Goal: Information Seeking & Learning: Learn about a topic

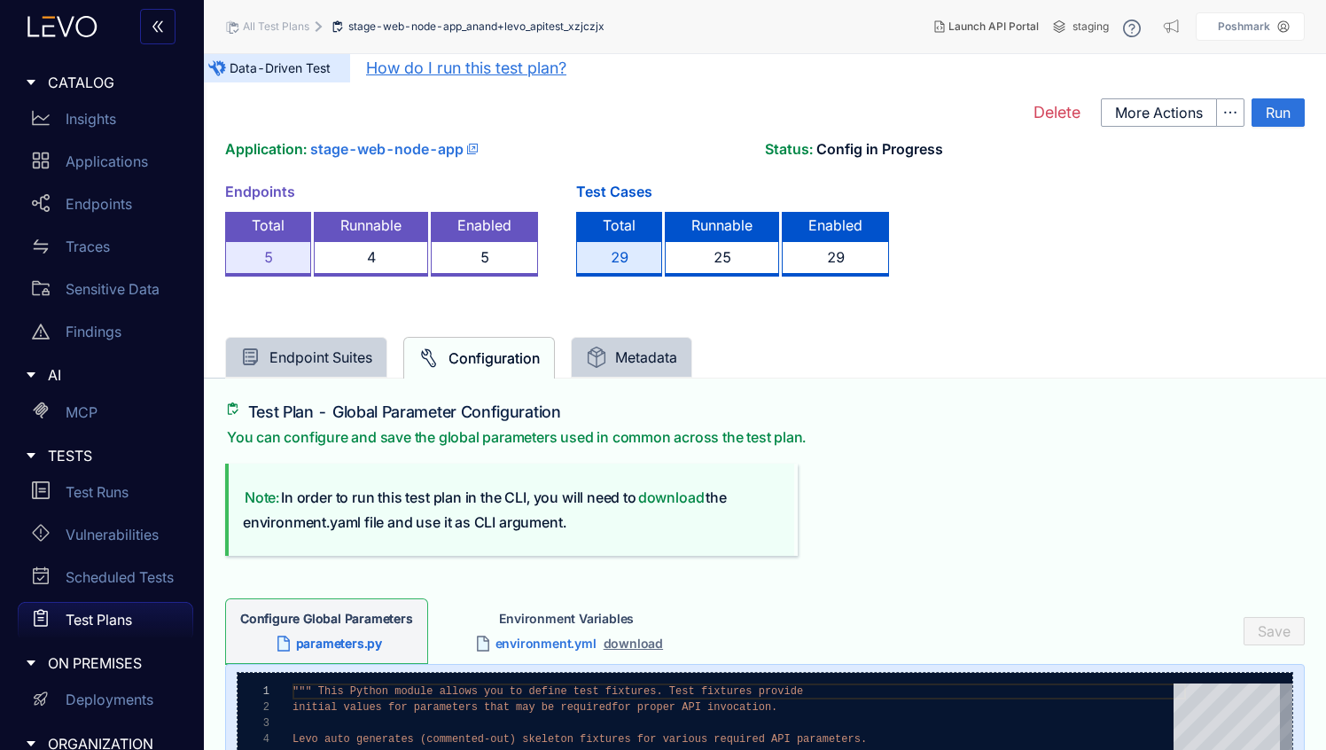
scroll to position [17, 0]
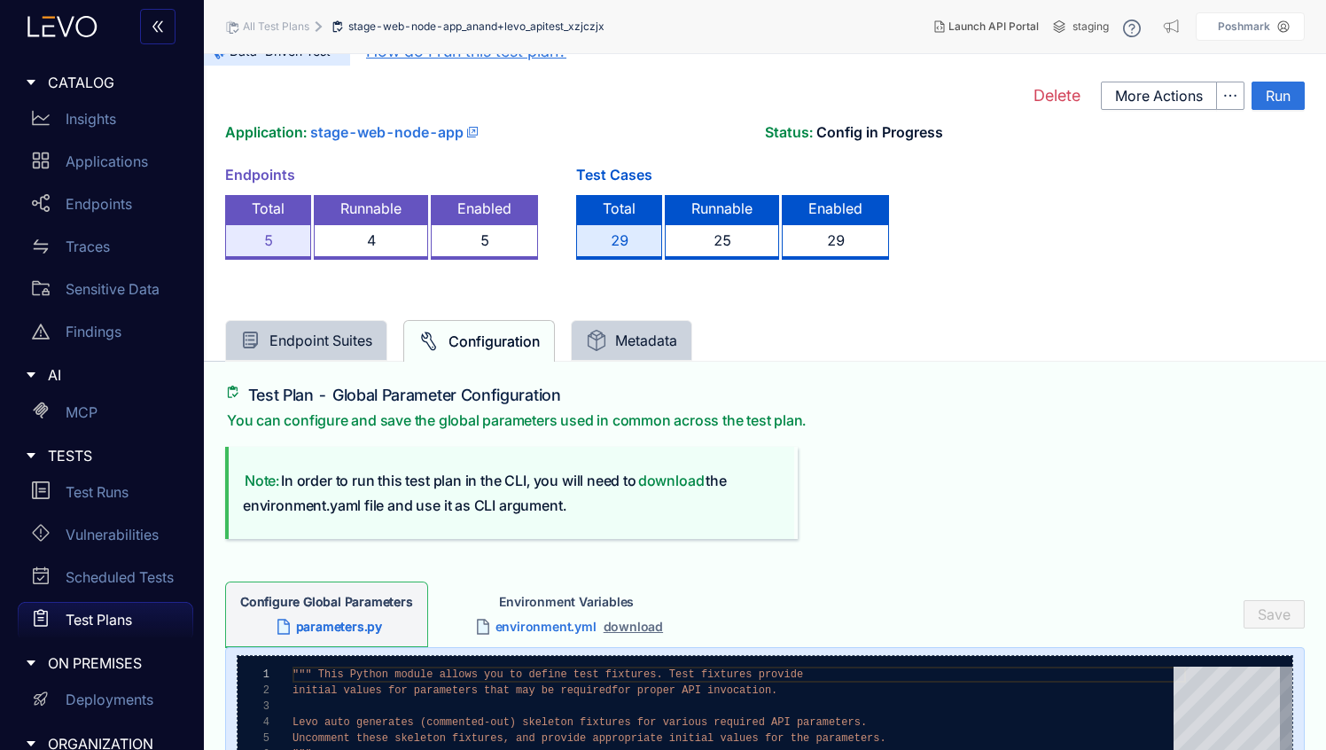
click at [806, 247] on div "29" at bounding box center [835, 241] width 107 height 35
click at [630, 240] on div "29" at bounding box center [619, 241] width 86 height 35
click at [625, 240] on div "29" at bounding box center [619, 241] width 86 height 35
click at [617, 204] on div "Total" at bounding box center [619, 209] width 86 height 29
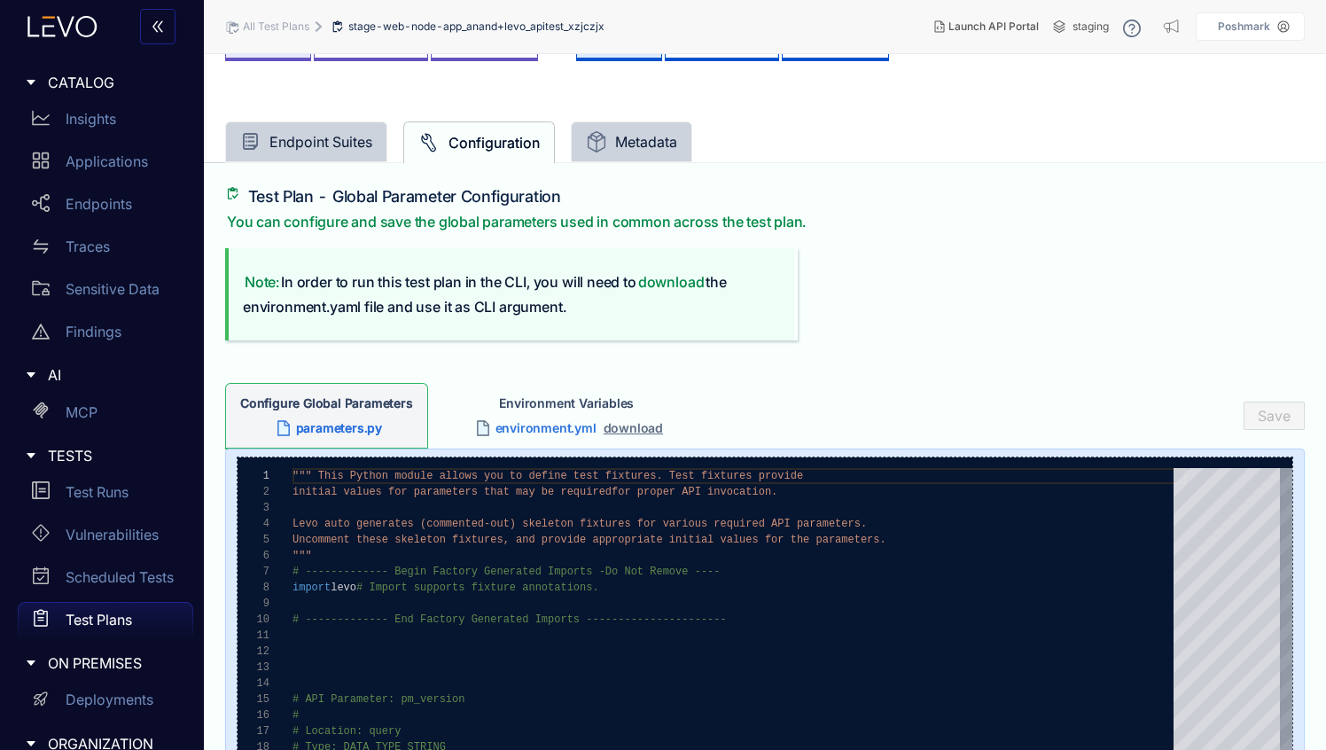
scroll to position [0, 0]
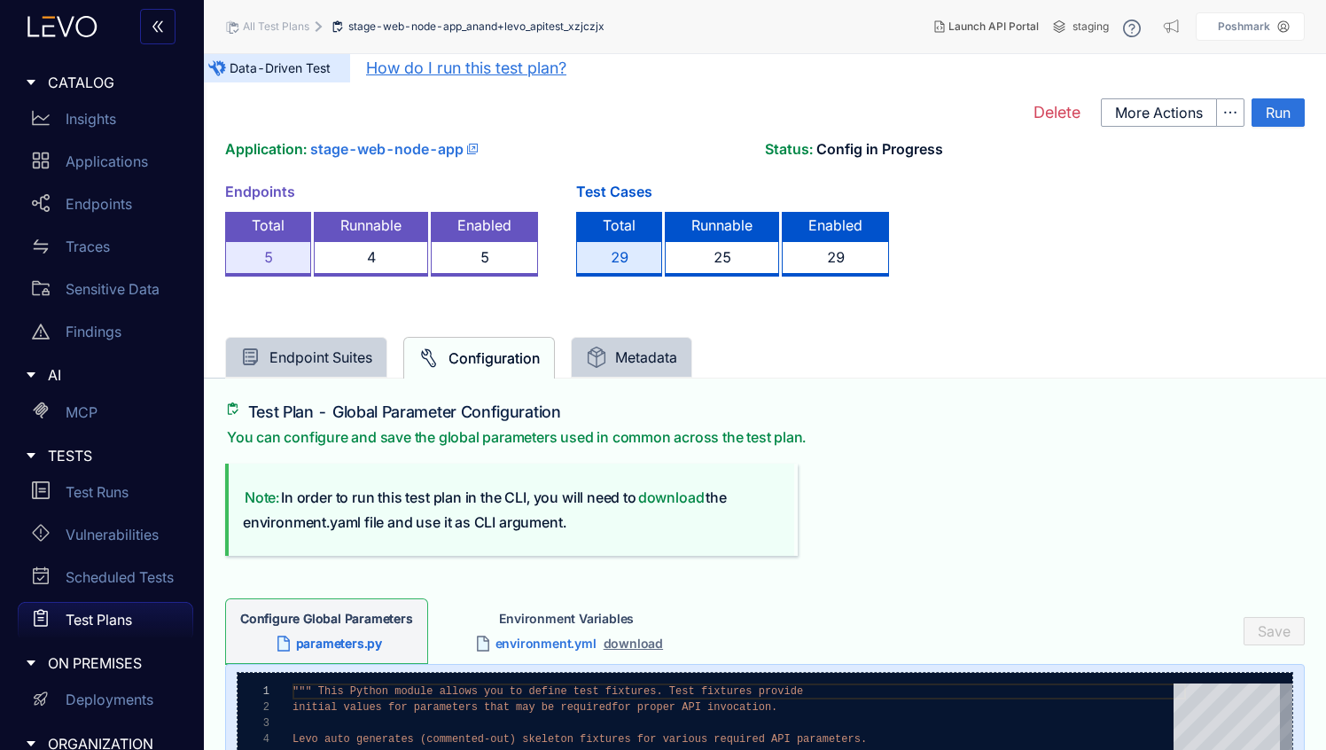
click at [264, 20] on div "All Test Plans" at bounding box center [267, 27] width 84 height 14
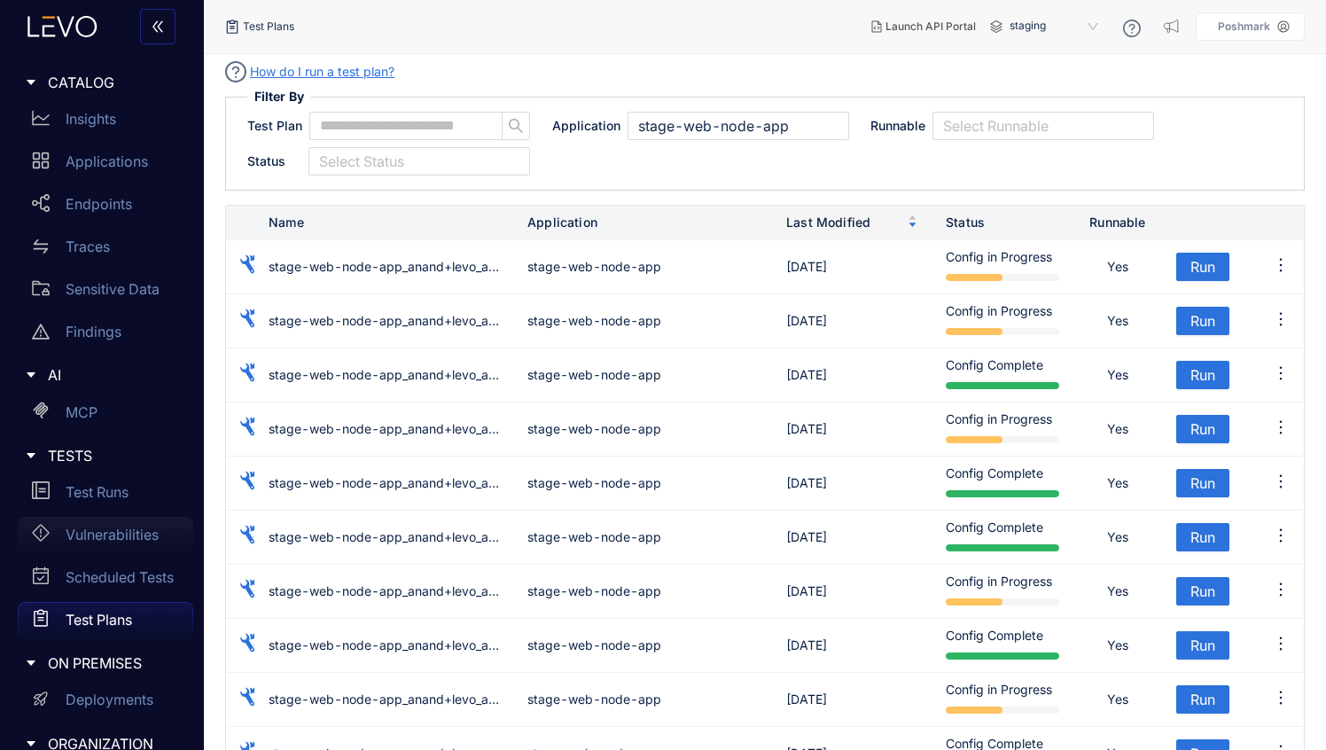
click at [104, 523] on div "Vulnerabilities" at bounding box center [106, 534] width 176 height 35
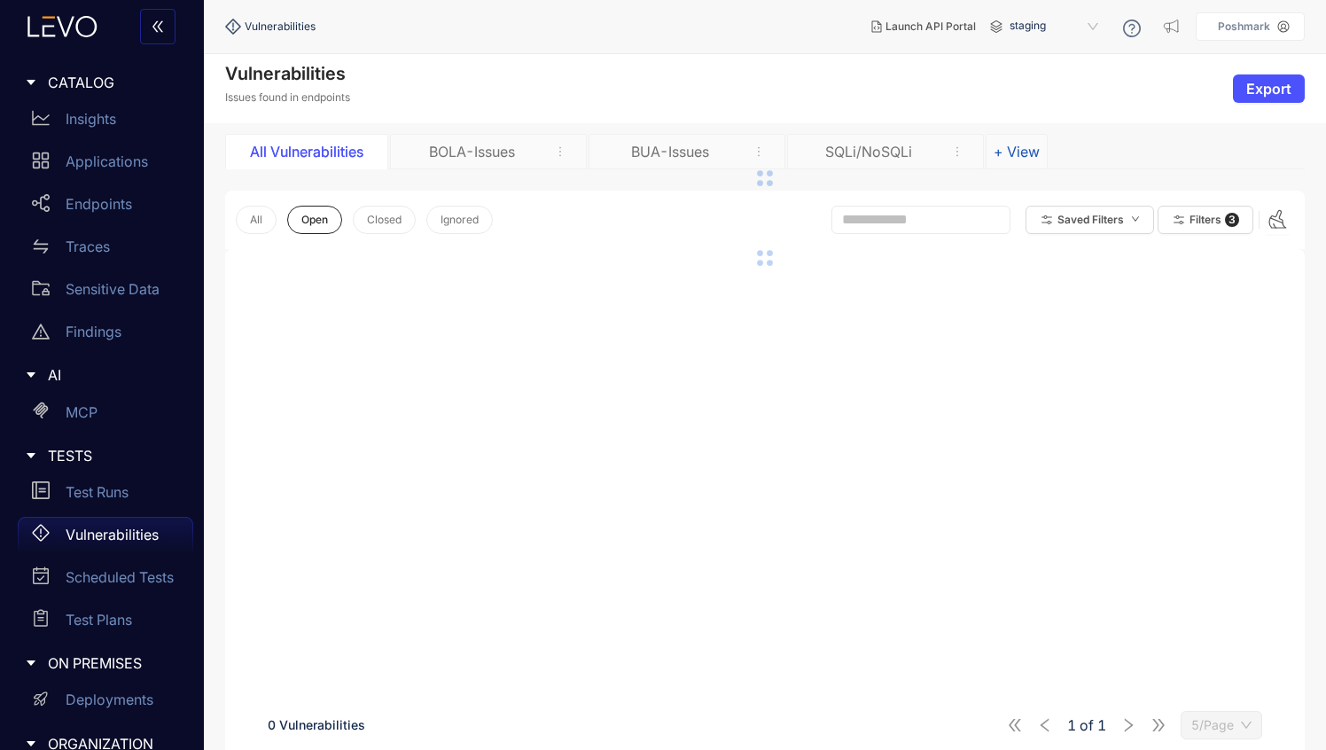
click at [1024, 158] on button "+ View" at bounding box center [1017, 151] width 62 height 35
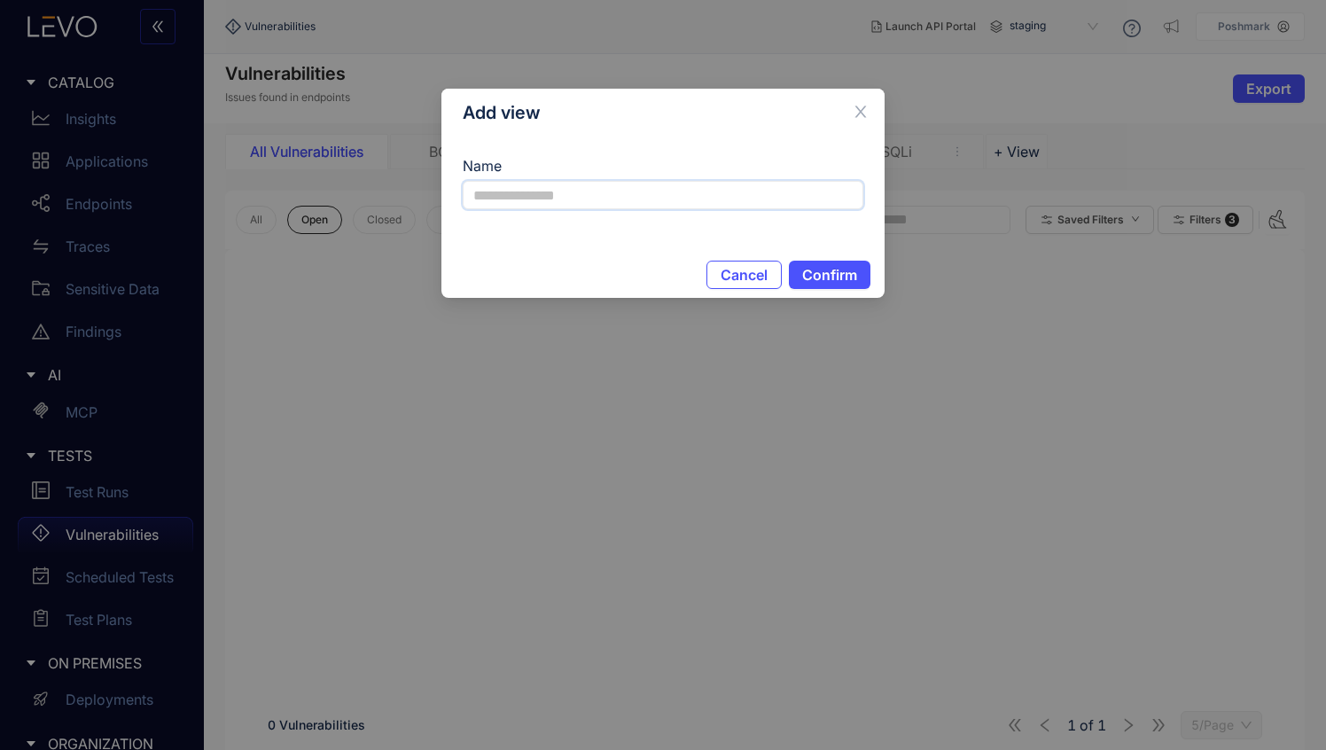
click at [665, 192] on input "Name" at bounding box center [663, 195] width 401 height 28
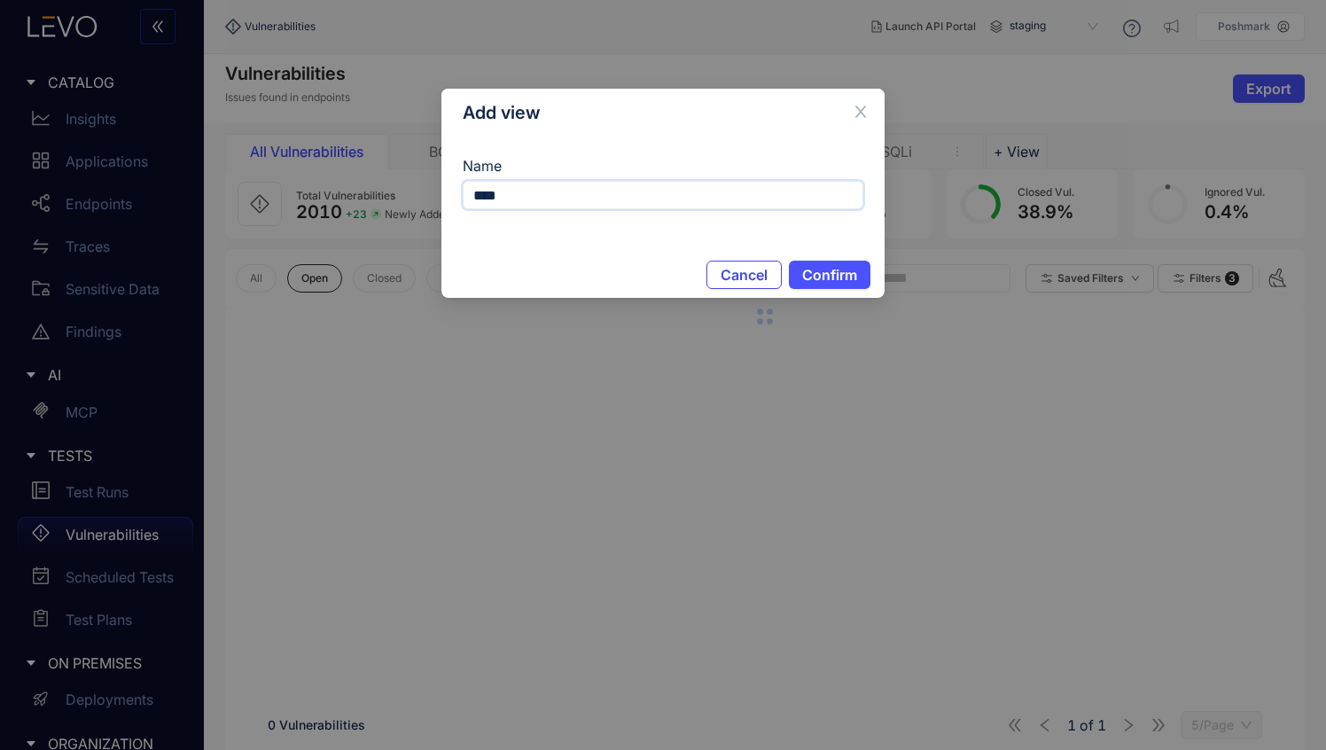
type input "****"
click at [741, 268] on span "Cancel" at bounding box center [744, 275] width 47 height 16
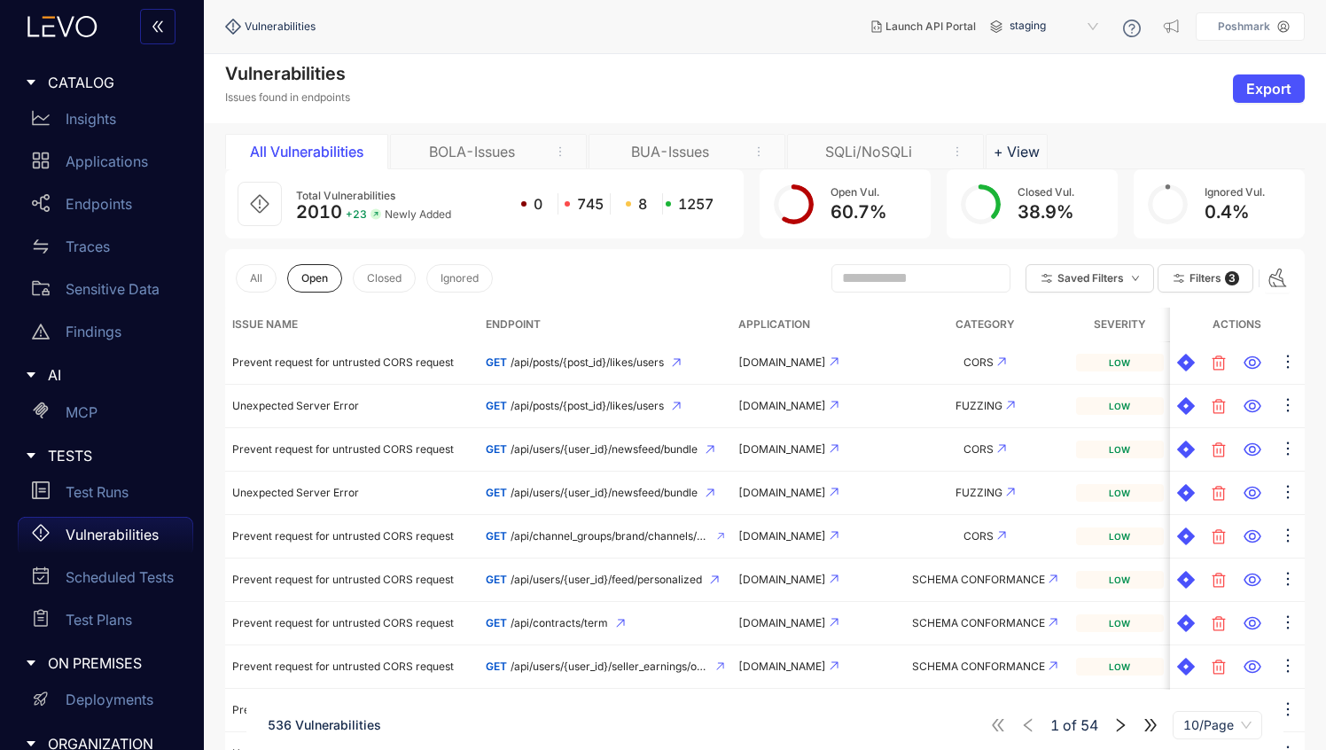
click at [871, 278] on input "text" at bounding box center [913, 278] width 142 height 16
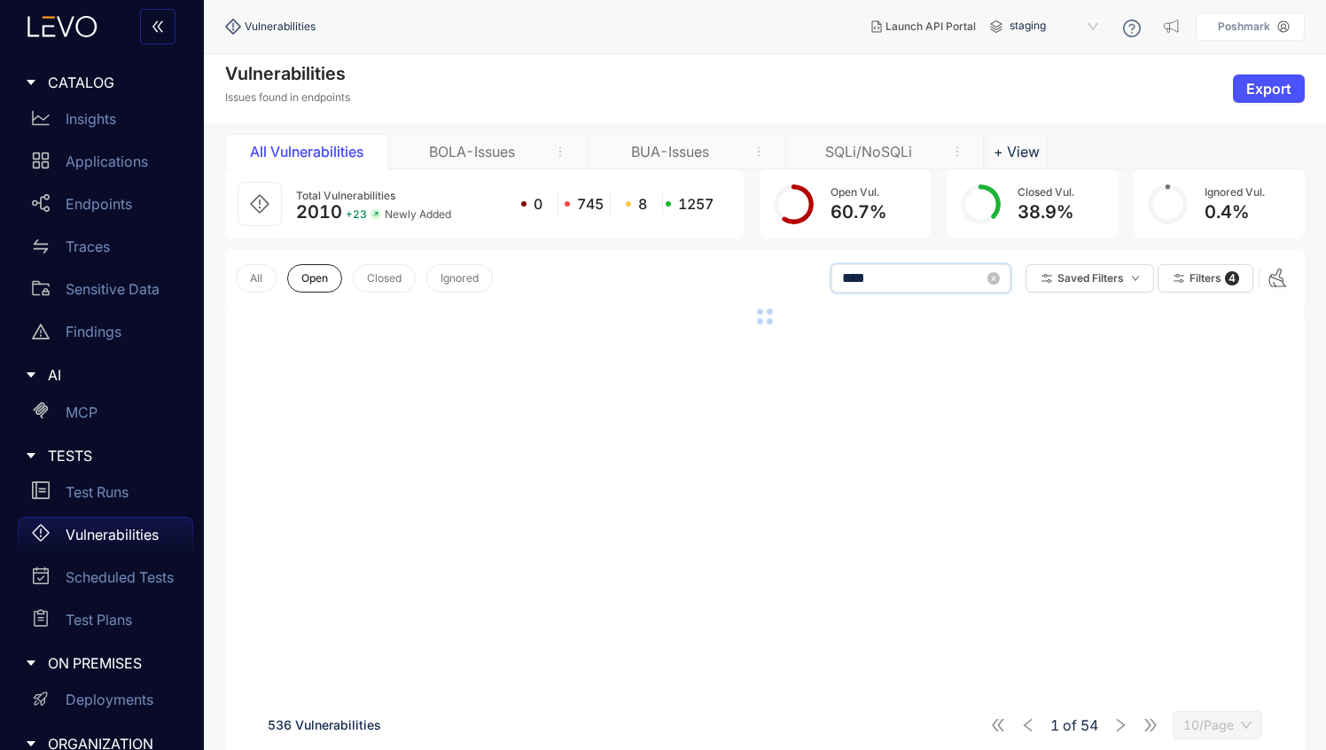
type input "****"
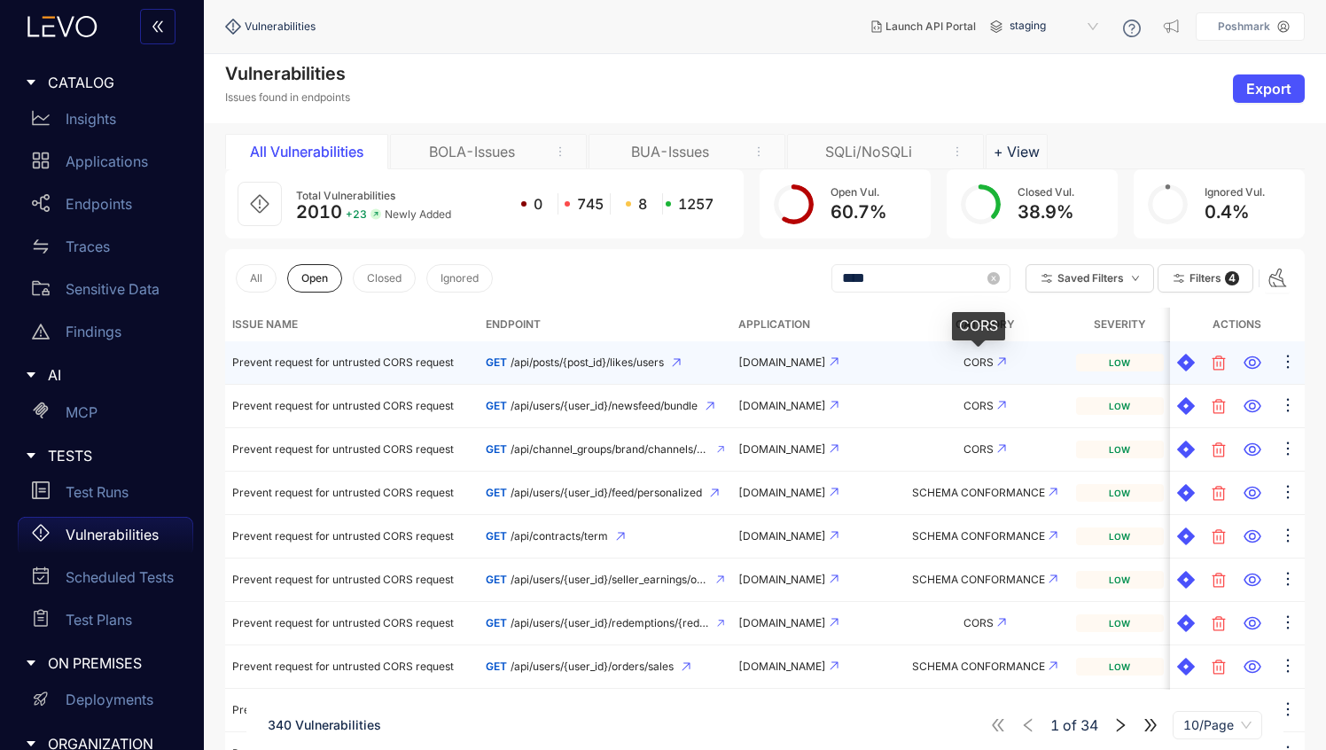
click at [972, 367] on span "CORS" at bounding box center [979, 362] width 30 height 13
click at [992, 361] on span "CORS" at bounding box center [979, 362] width 30 height 13
click at [1001, 359] on icon at bounding box center [1001, 361] width 9 height 9
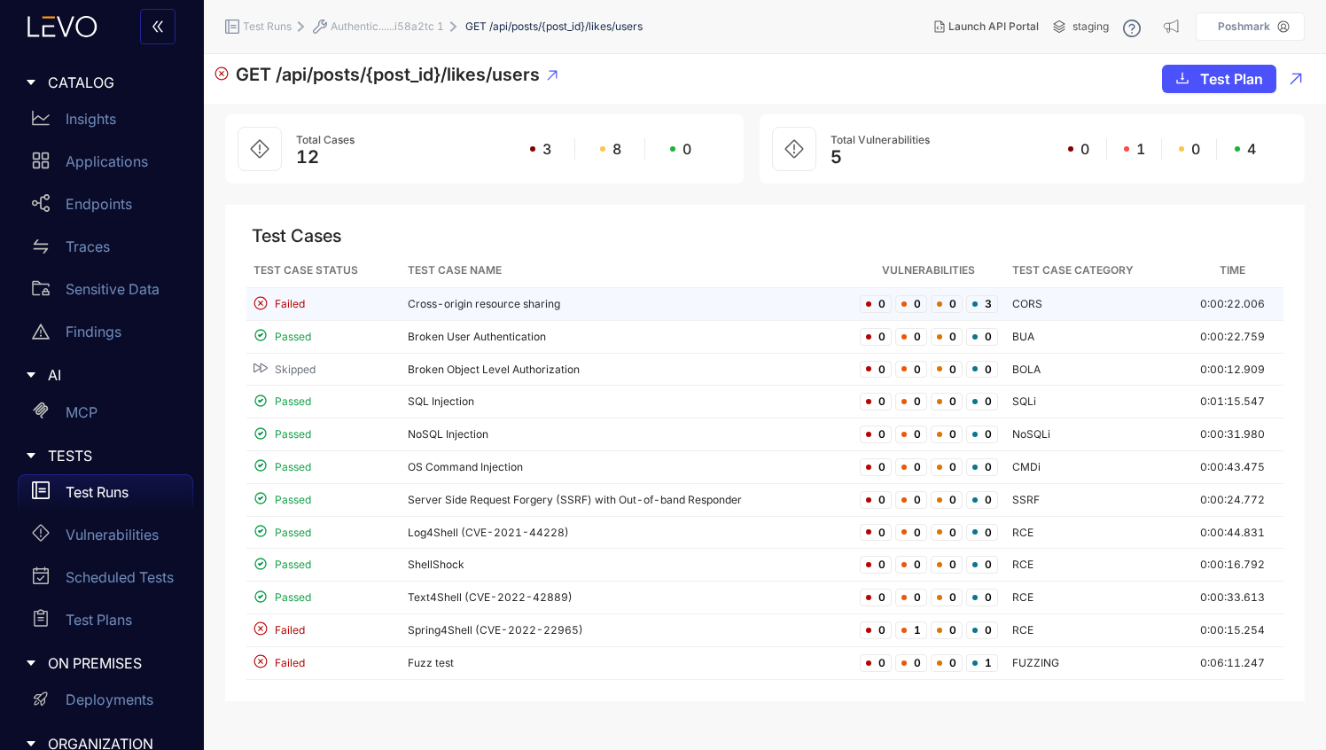
click at [525, 302] on td "Cross-origin resource sharing" at bounding box center [627, 304] width 452 height 33
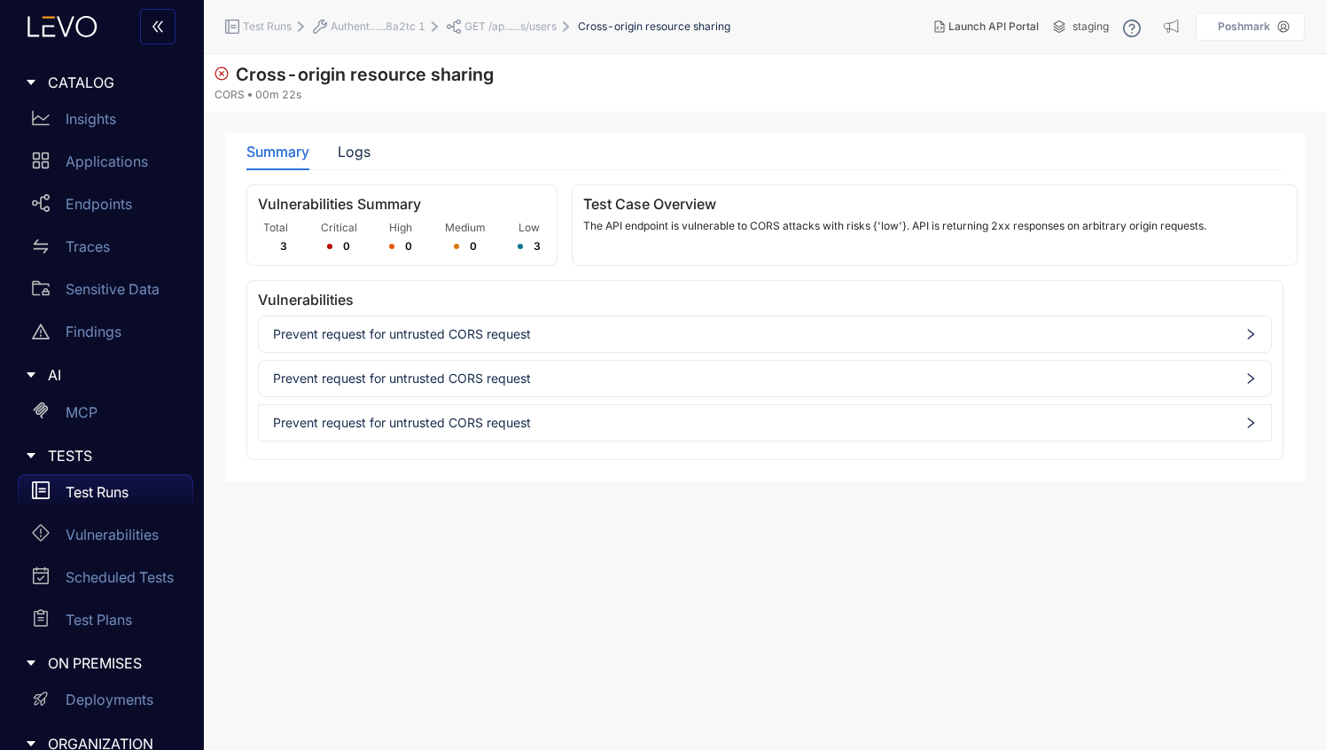
click at [672, 344] on div "Prevent request for untrusted CORS request" at bounding box center [765, 334] width 1013 height 28
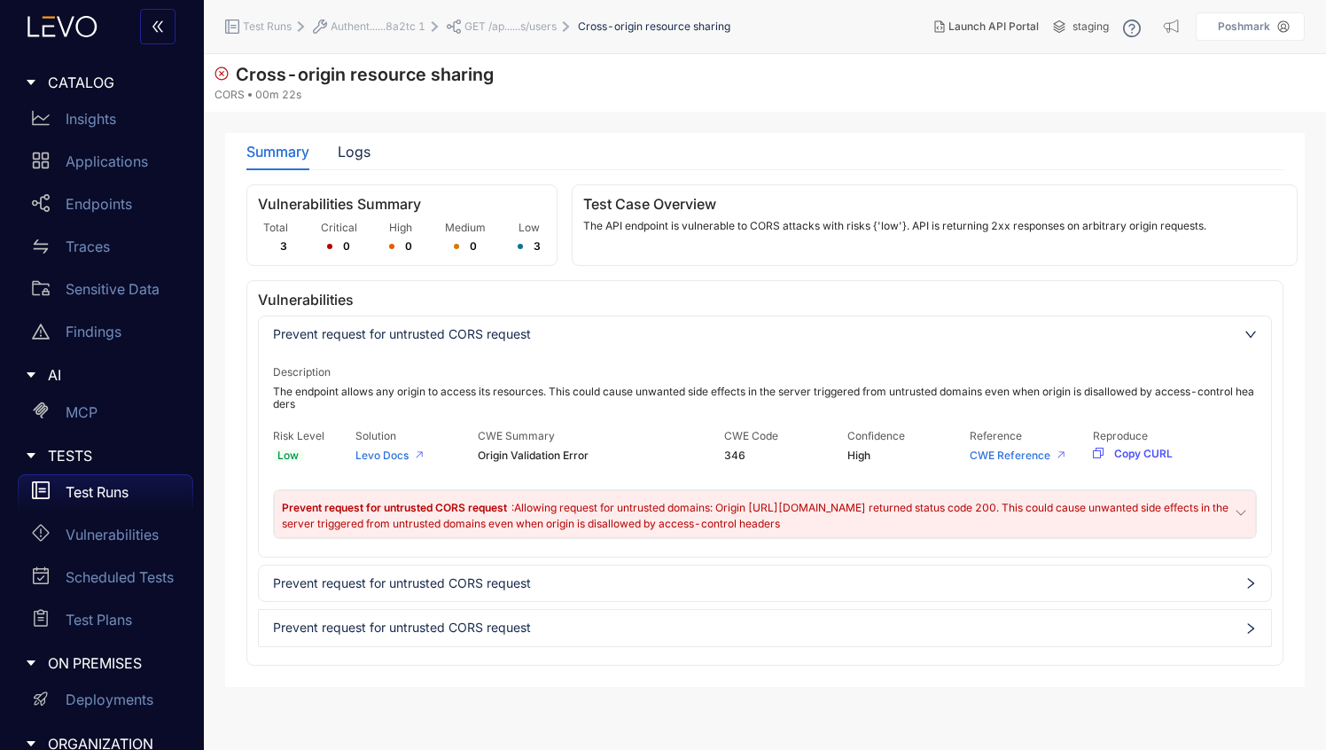
click at [594, 578] on span "Prevent request for untrusted CORS request" at bounding box center [765, 583] width 984 height 14
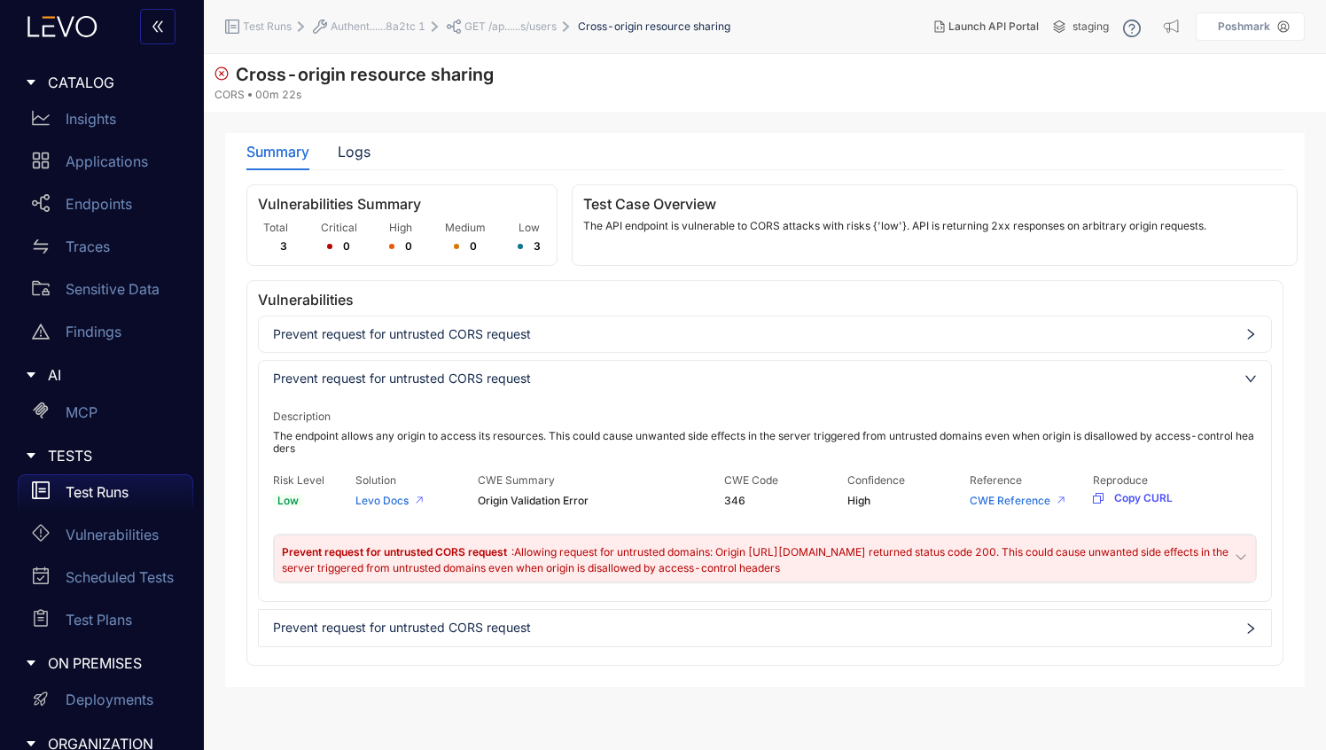
click at [593, 605] on div "Prevent request for untrusted CORS request Description The endpoint allows any …" at bounding box center [765, 482] width 1014 height 332
click at [576, 627] on span "Prevent request for untrusted CORS request" at bounding box center [765, 628] width 984 height 14
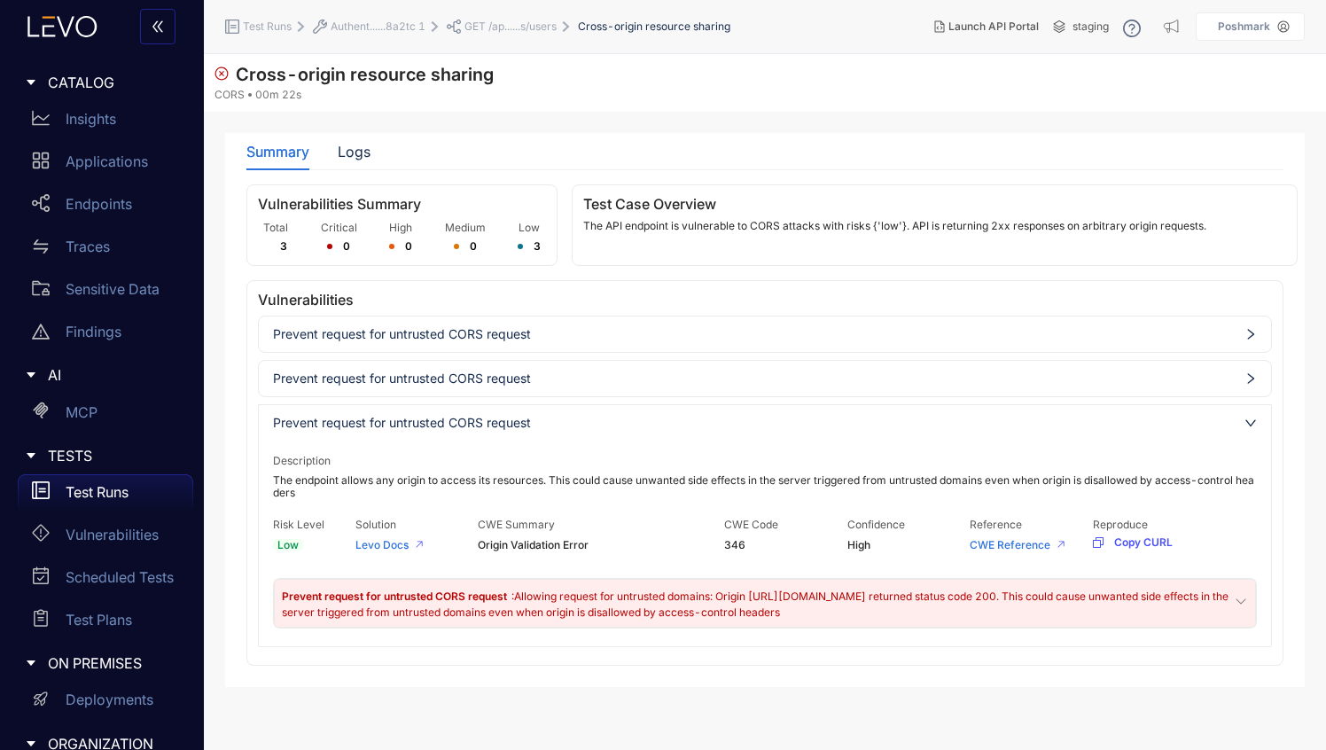
click at [518, 331] on span "Prevent request for untrusted CORS request" at bounding box center [765, 334] width 984 height 14
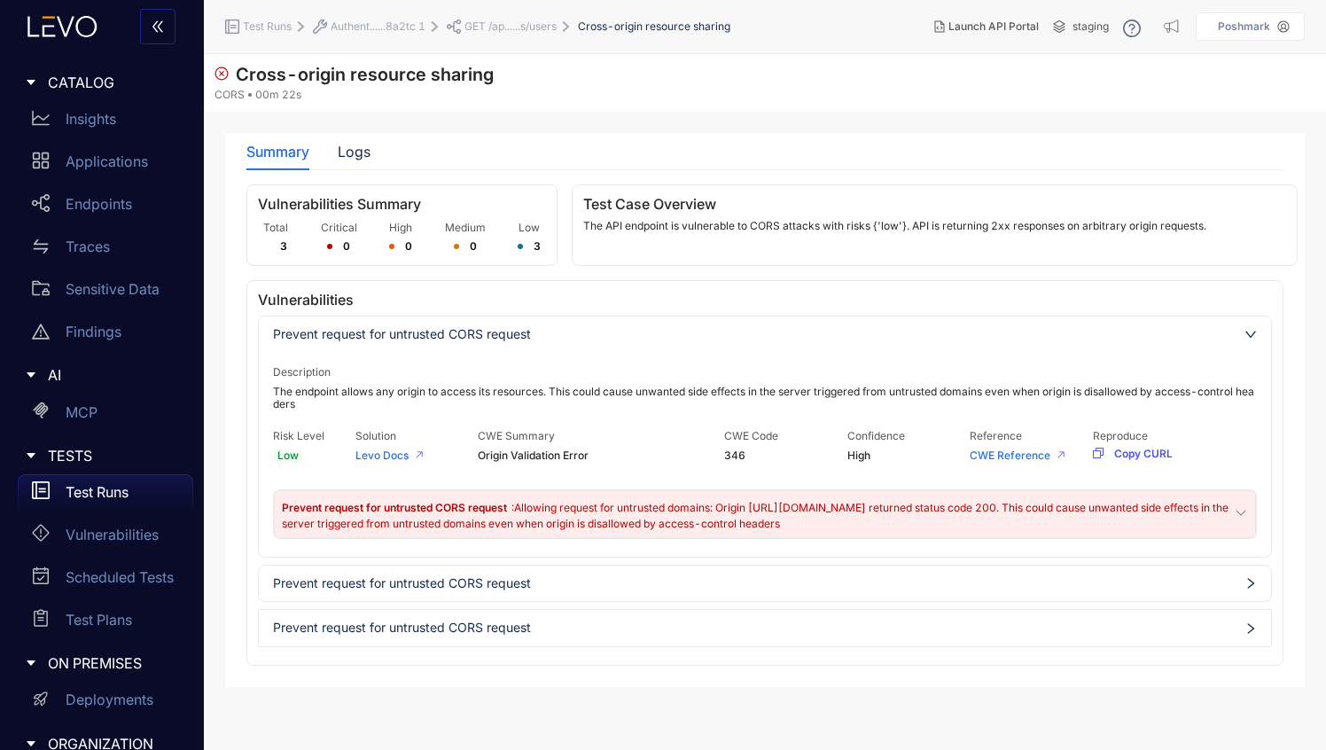
click at [627, 581] on span "Prevent request for untrusted CORS request" at bounding box center [765, 583] width 984 height 14
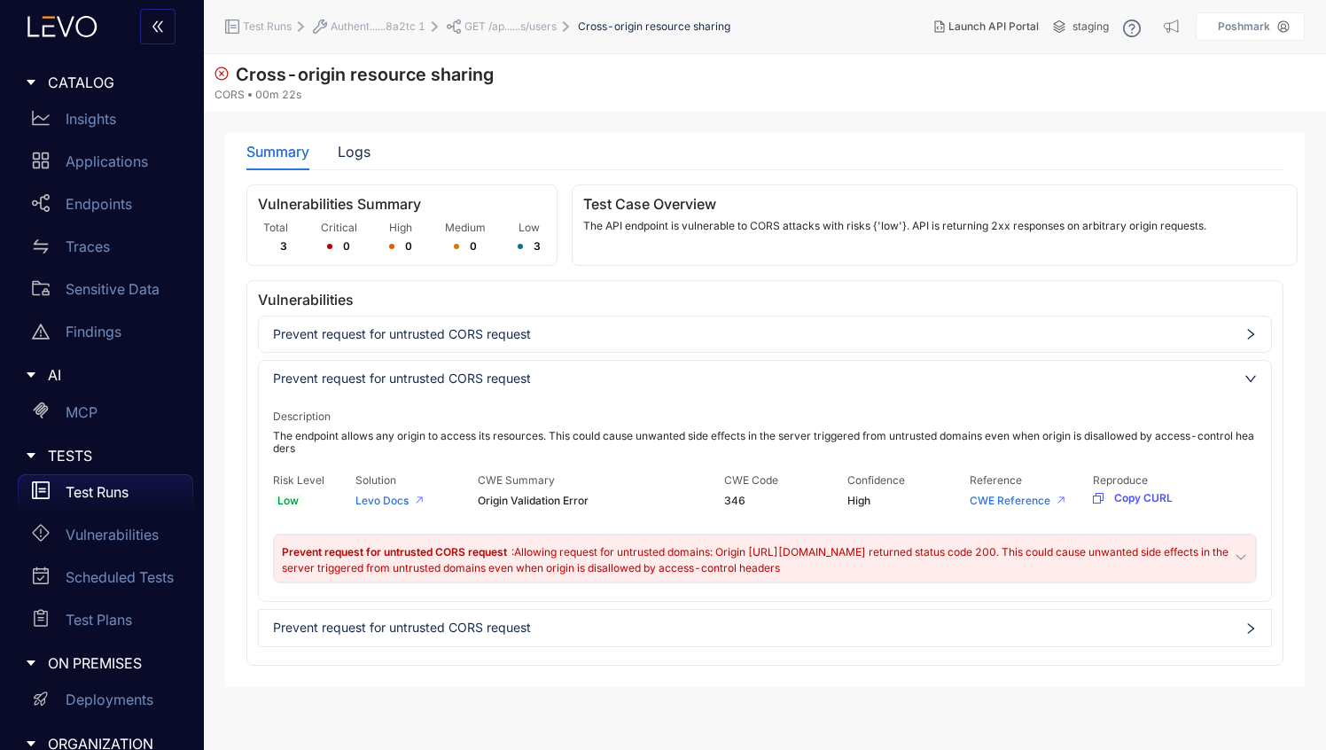
click at [622, 628] on span "Prevent request for untrusted CORS request" at bounding box center [765, 628] width 984 height 14
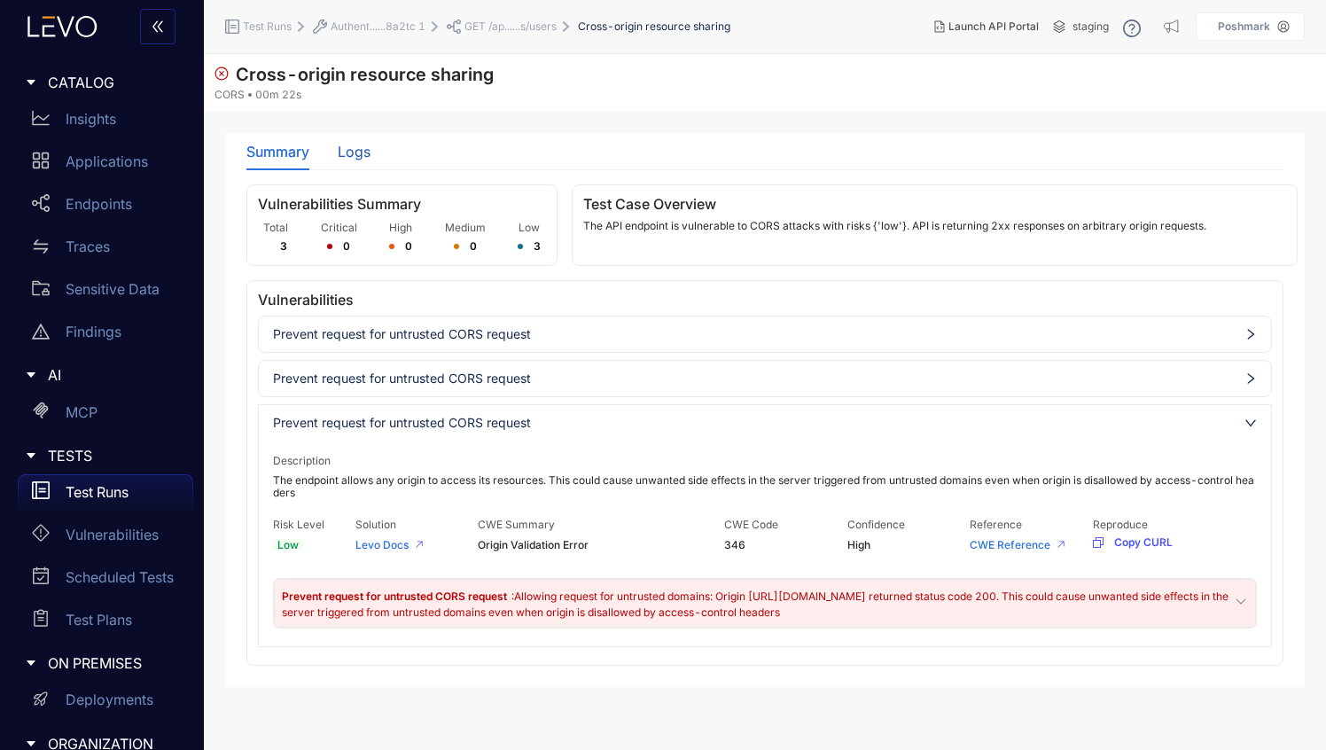
click at [355, 159] on div "Logs" at bounding box center [354, 152] width 33 height 16
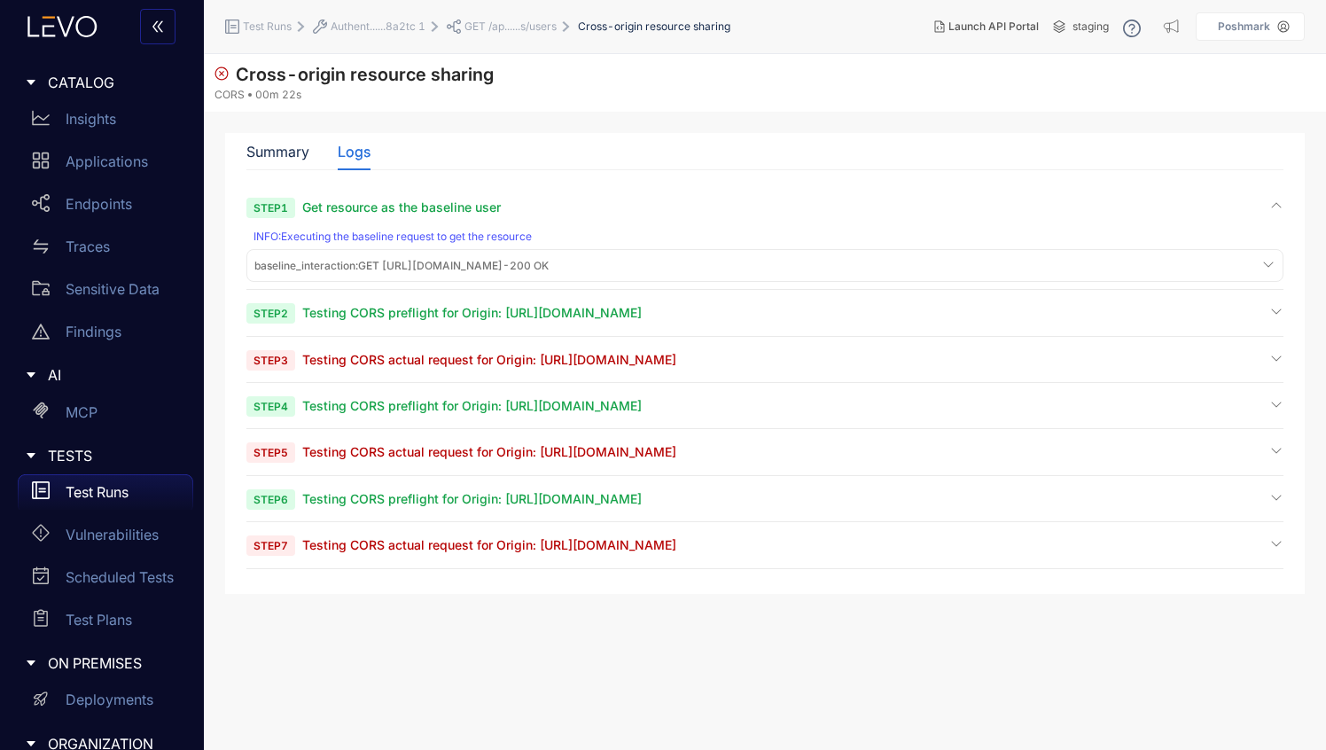
click at [371, 367] on span "Testing CORS actual request for Origin: https://example.com" at bounding box center [489, 359] width 374 height 15
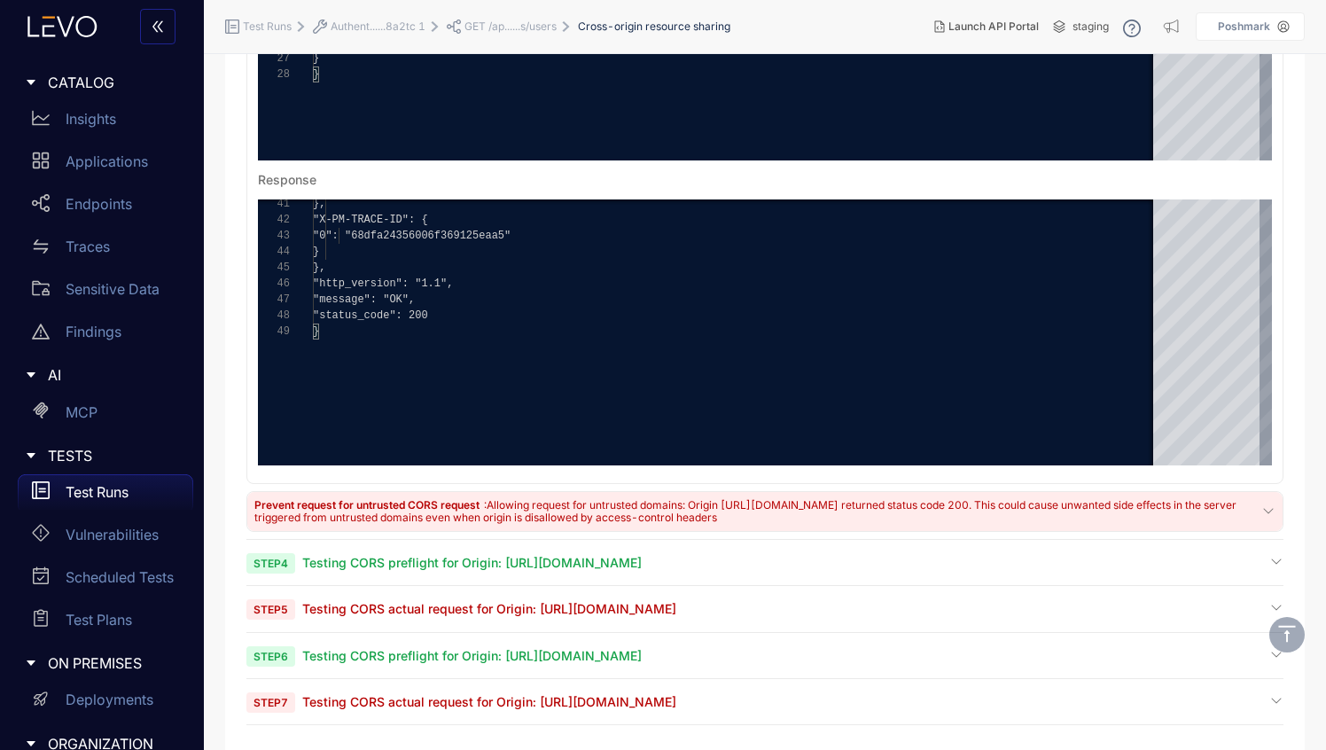
scroll to position [622, 0]
click at [789, 608] on div "Step 5 Testing CORS actual request for Origin: https://example.api-stage.goshd.…" at bounding box center [764, 608] width 1037 height 17
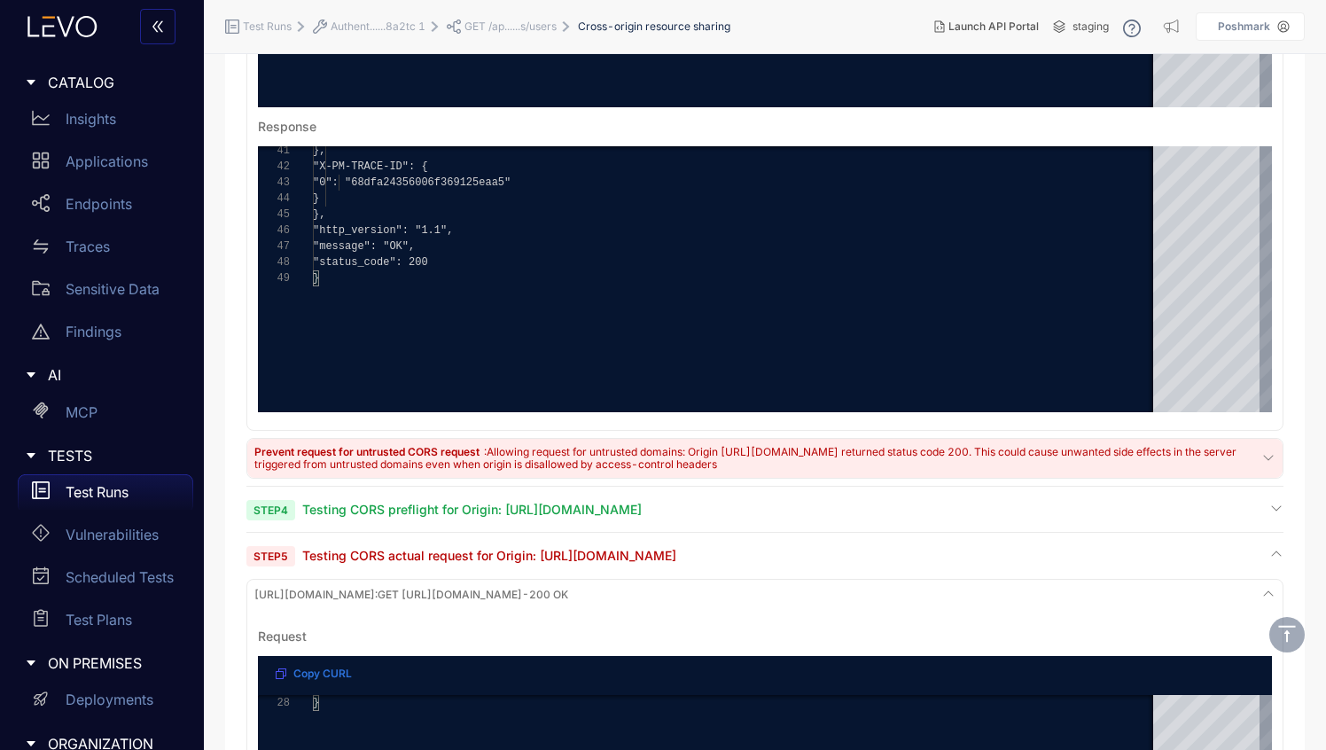
scroll to position [621, 0]
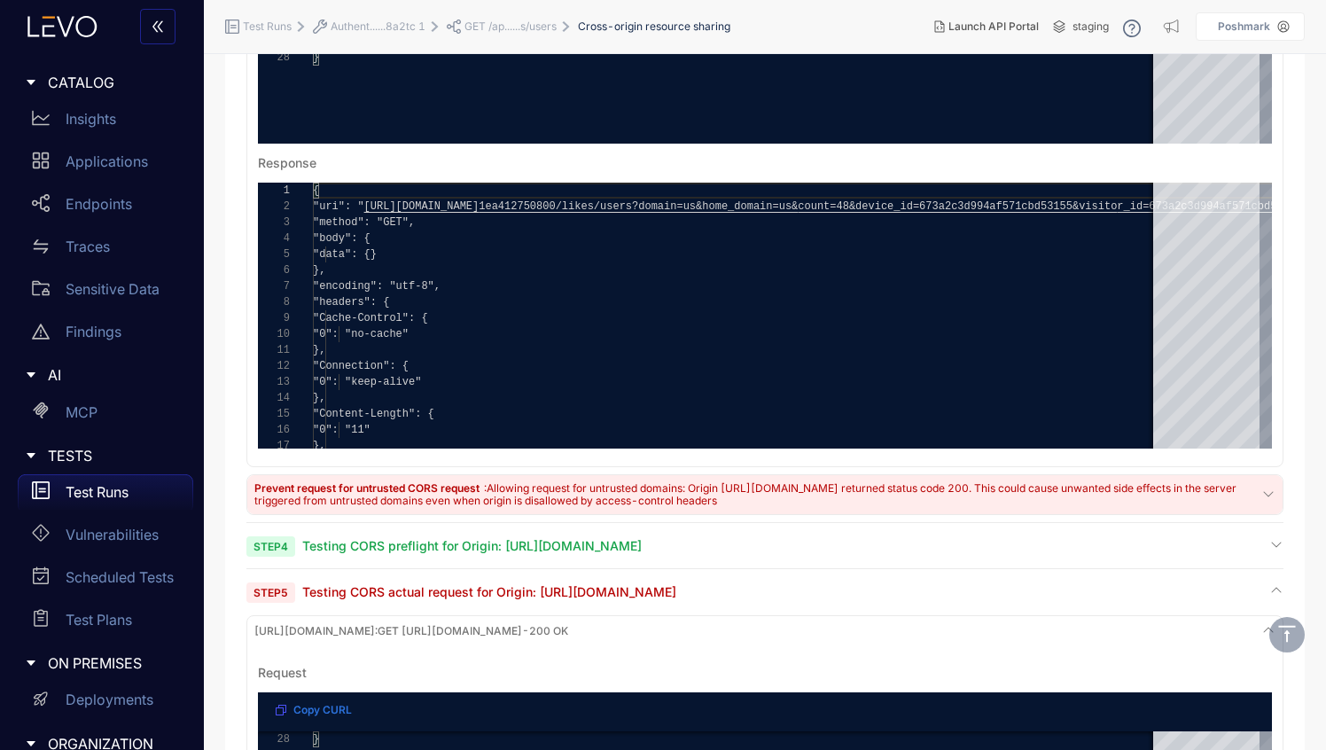
click at [516, 27] on span "GET /ap......s/users" at bounding box center [511, 26] width 92 height 12
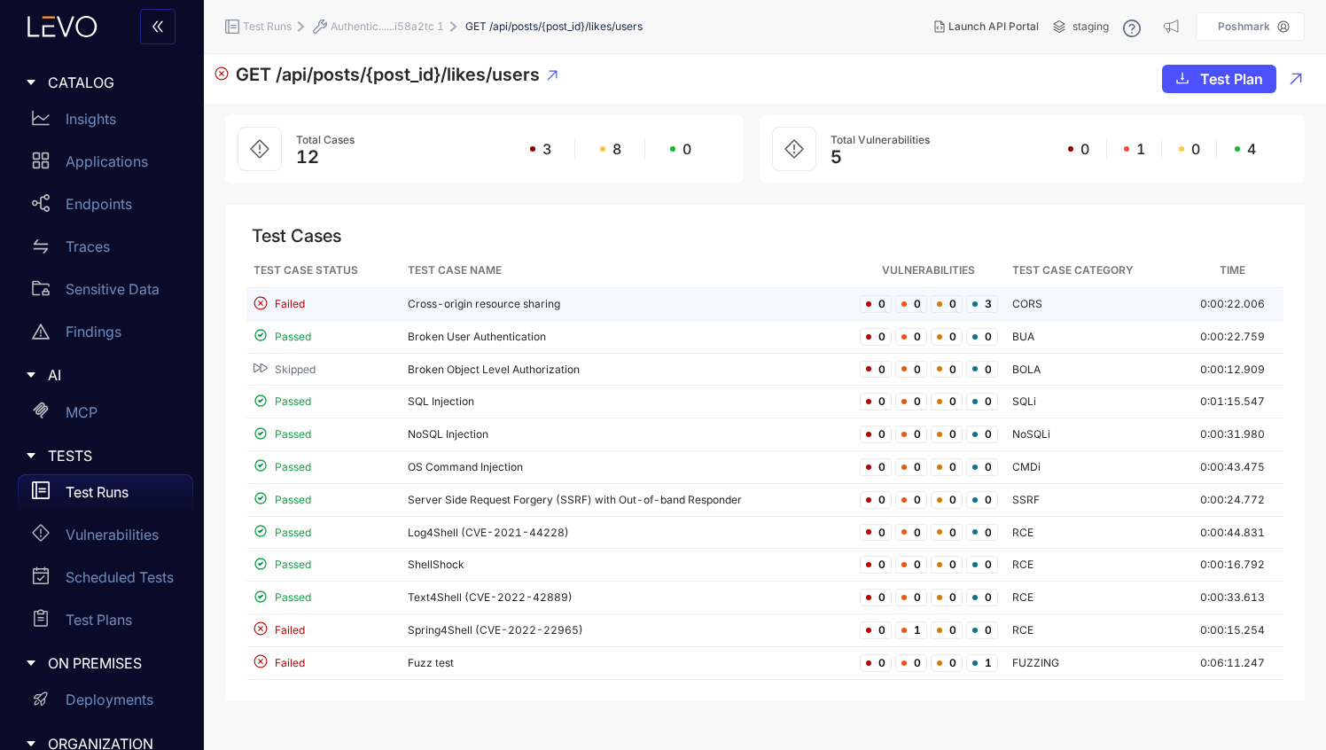
click at [1026, 309] on td "CORS" at bounding box center [1093, 304] width 176 height 33
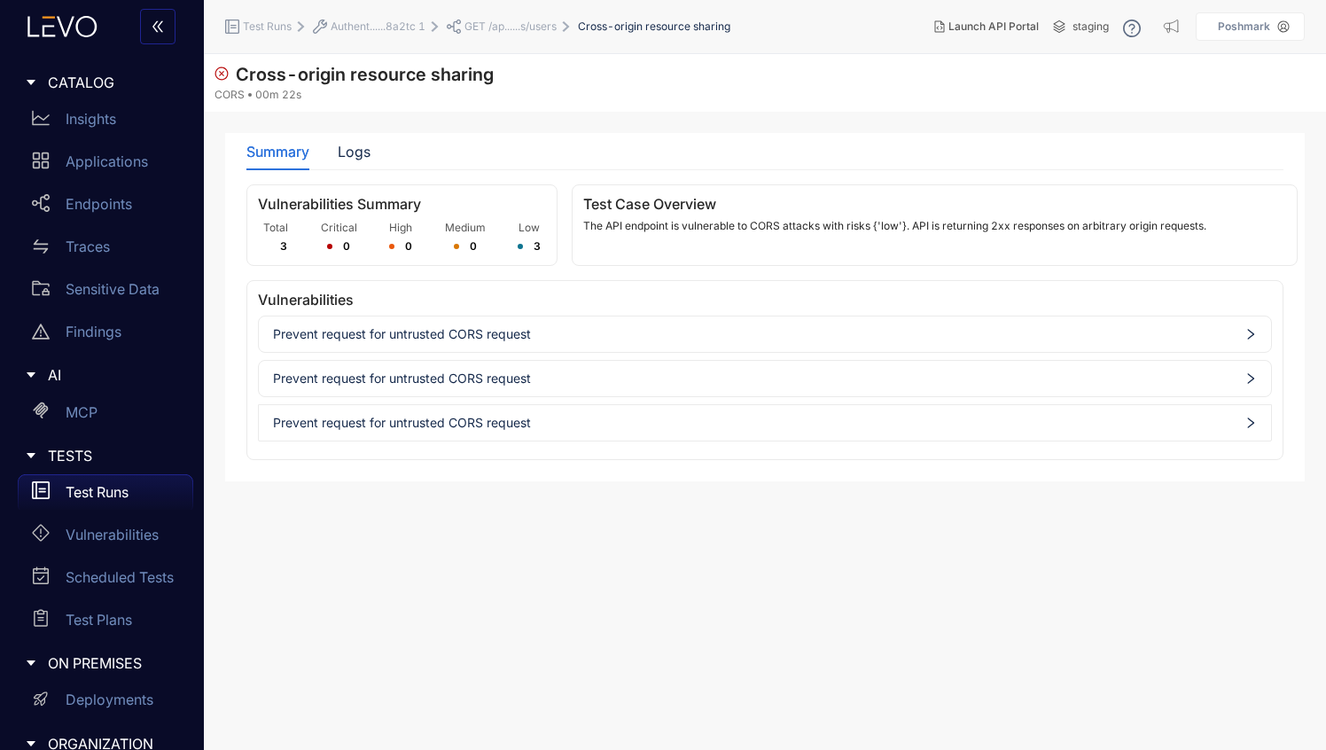
click at [364, 31] on span "Authent......8a2tc 1" at bounding box center [378, 26] width 95 height 12
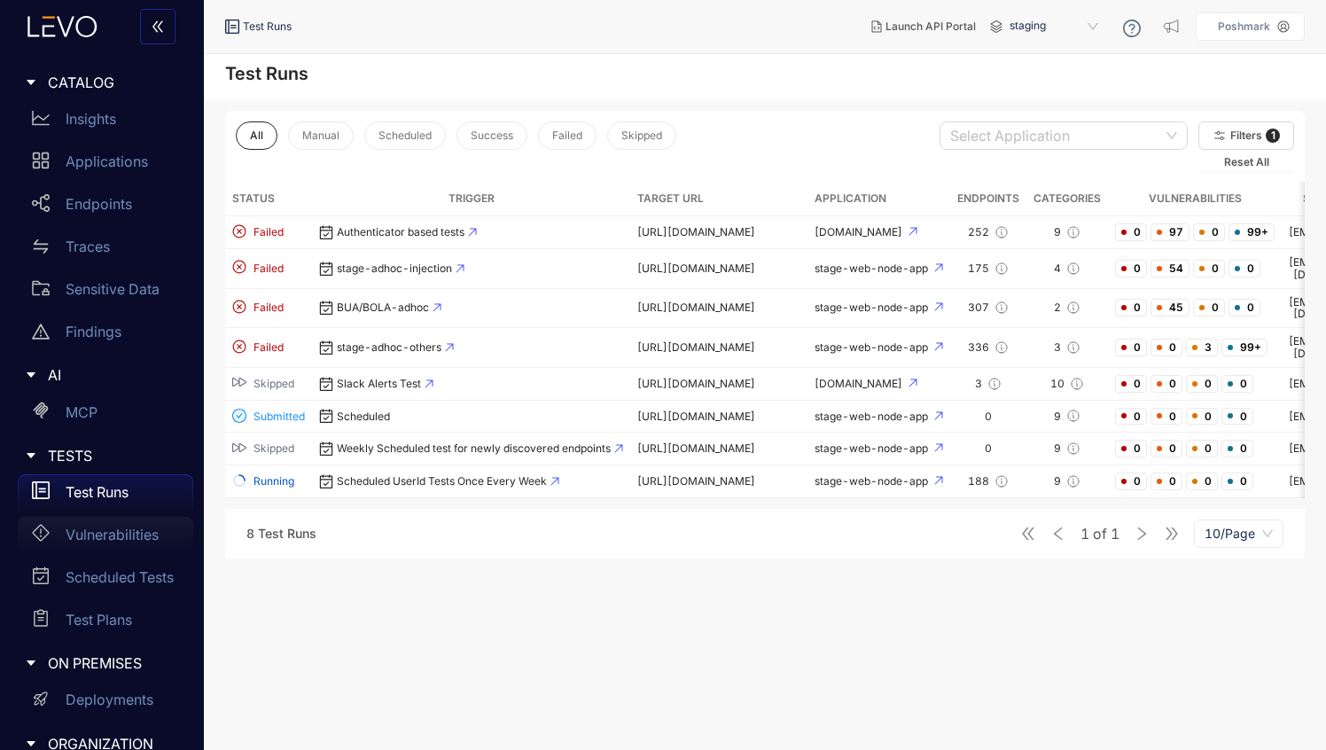
click at [129, 537] on p "Vulnerabilities" at bounding box center [112, 535] width 93 height 16
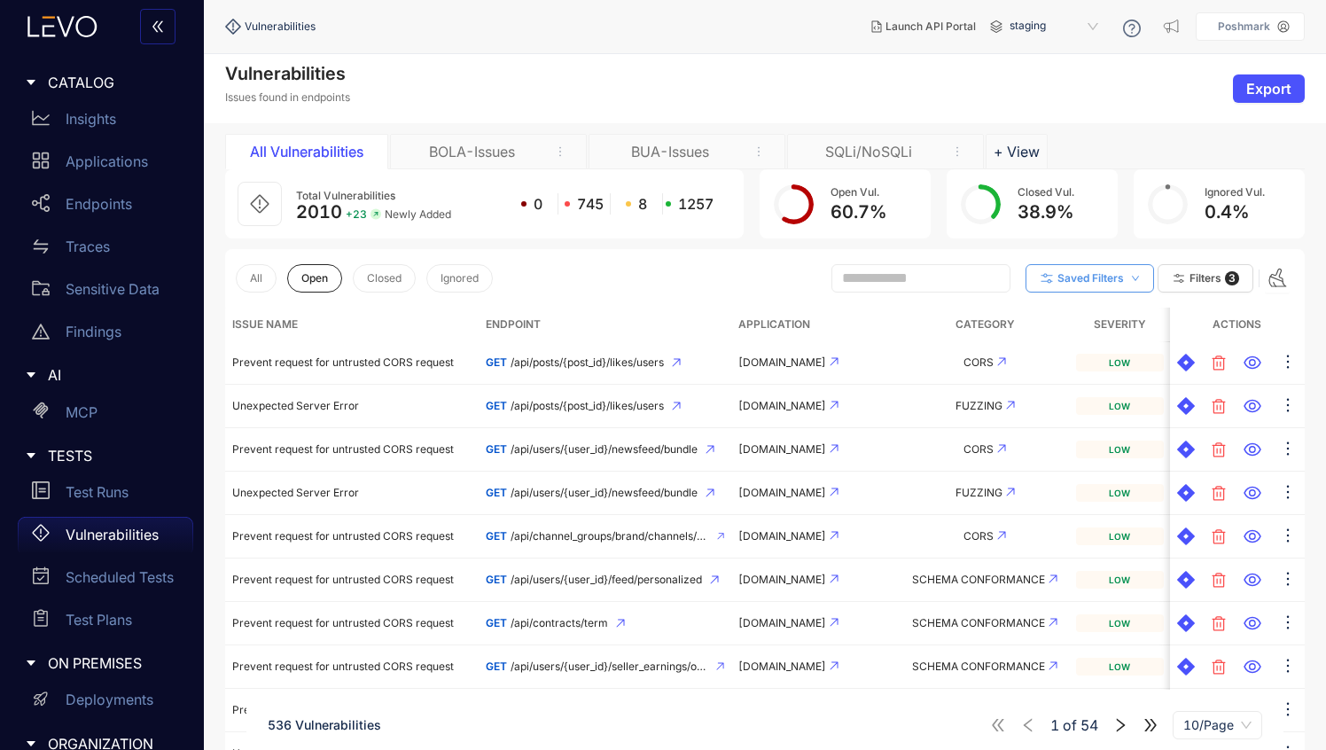
click at [1117, 282] on span "Saved Filters" at bounding box center [1091, 278] width 66 height 12
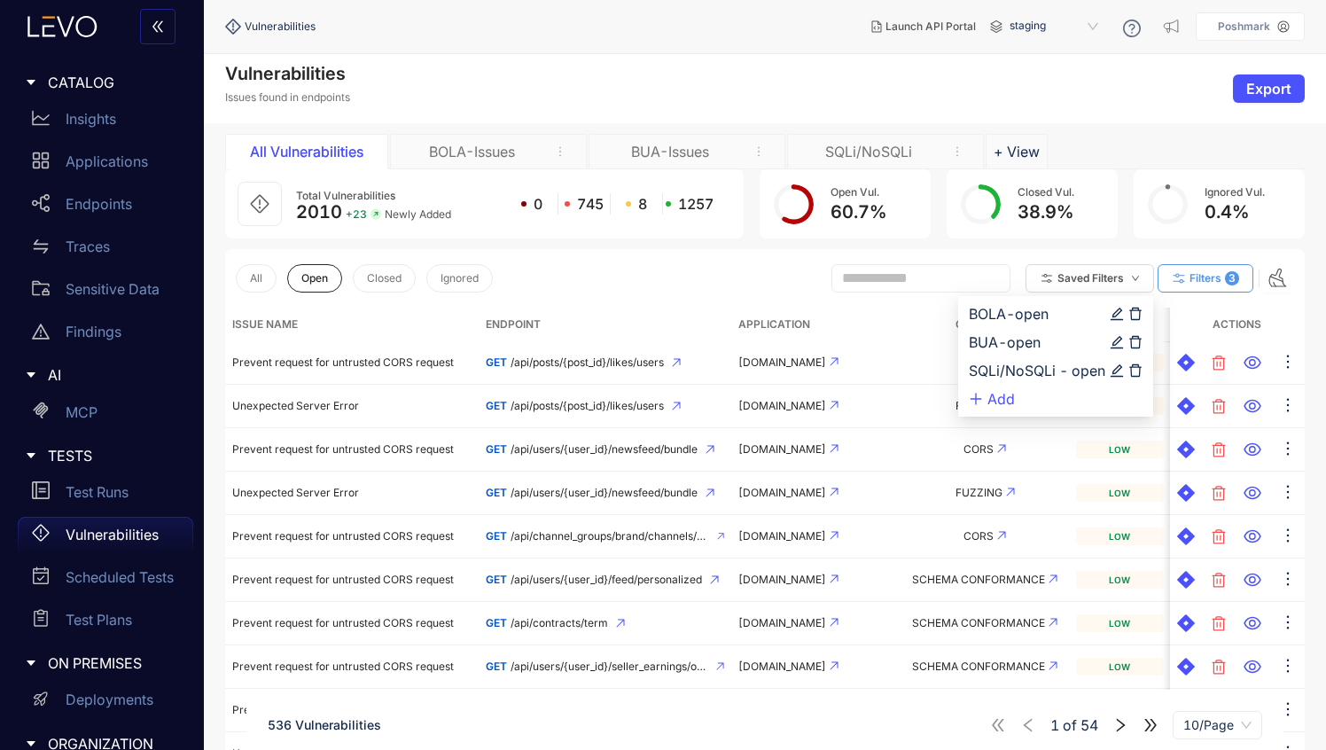
click at [1199, 287] on button "Filters 3" at bounding box center [1206, 278] width 96 height 28
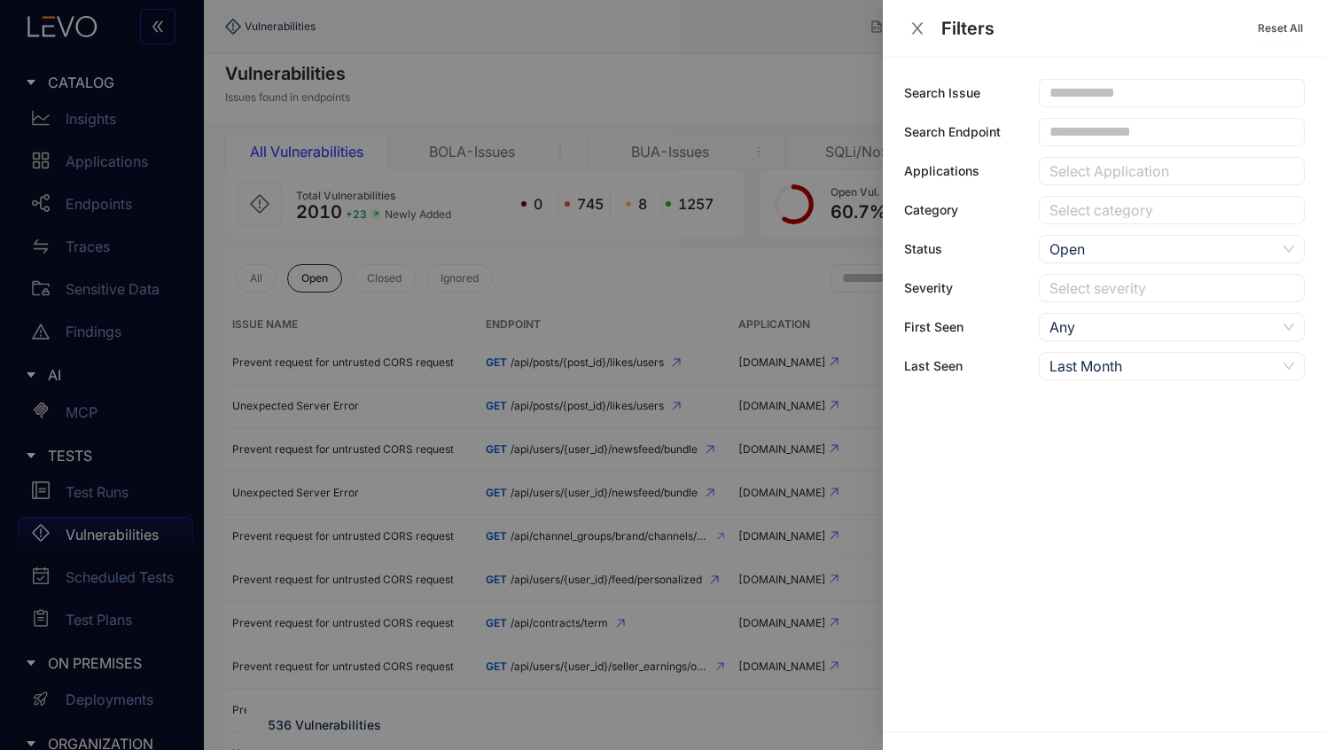
click at [1074, 101] on span at bounding box center [1172, 93] width 266 height 28
type input "*"
type input "**"
type input "***"
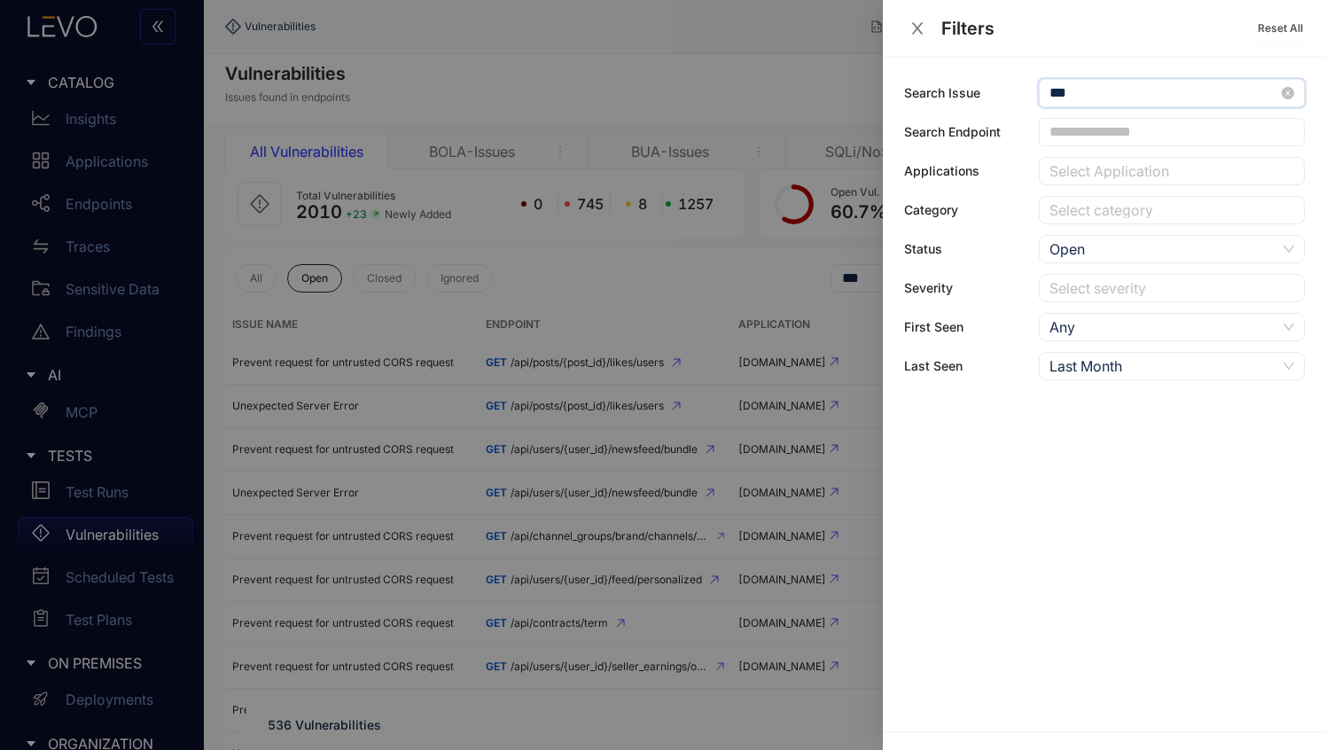
type input "****"
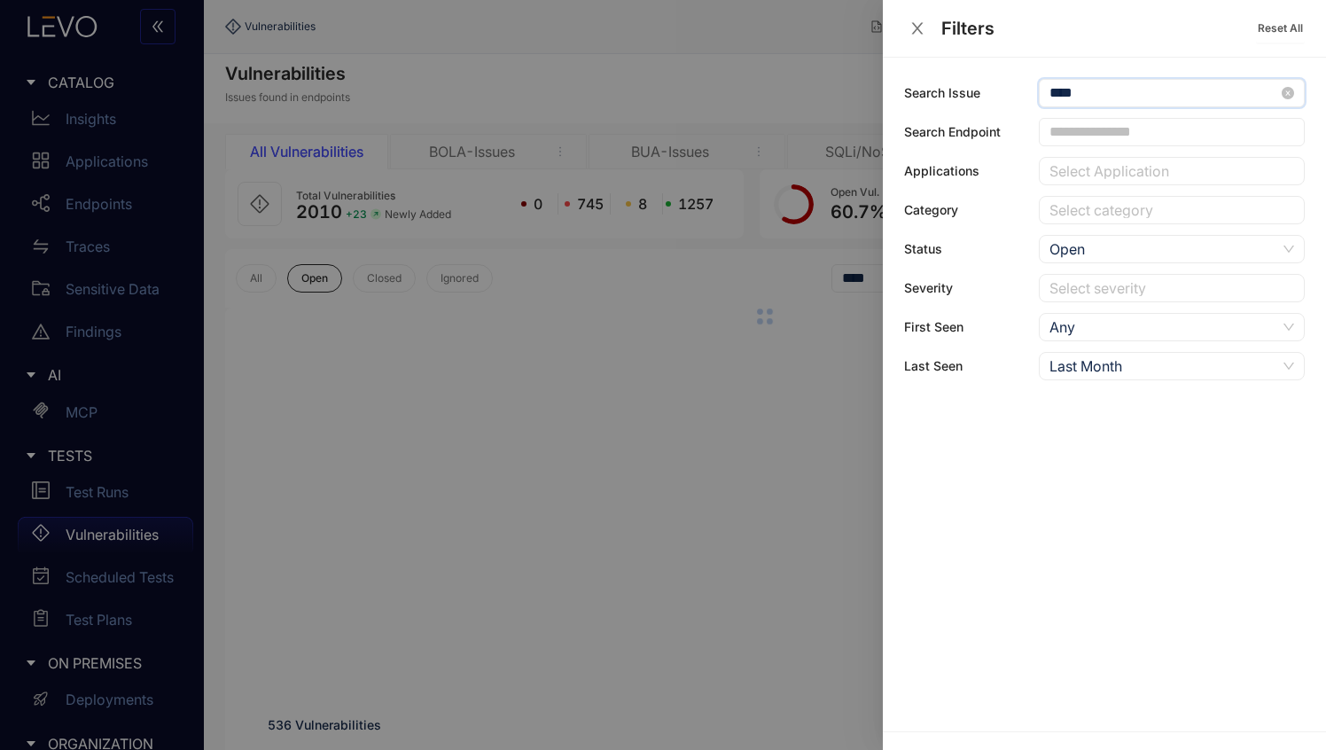
type input "****"
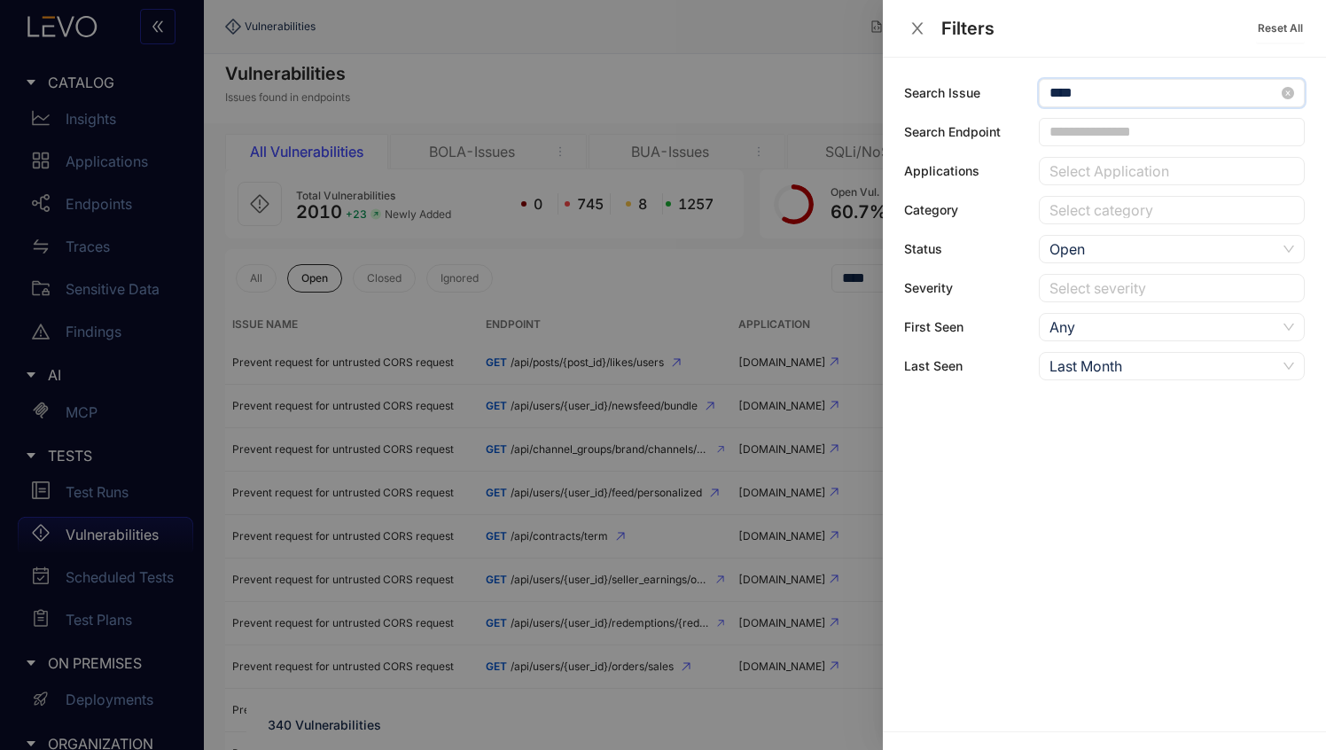
click at [790, 56] on div at bounding box center [663, 375] width 1326 height 750
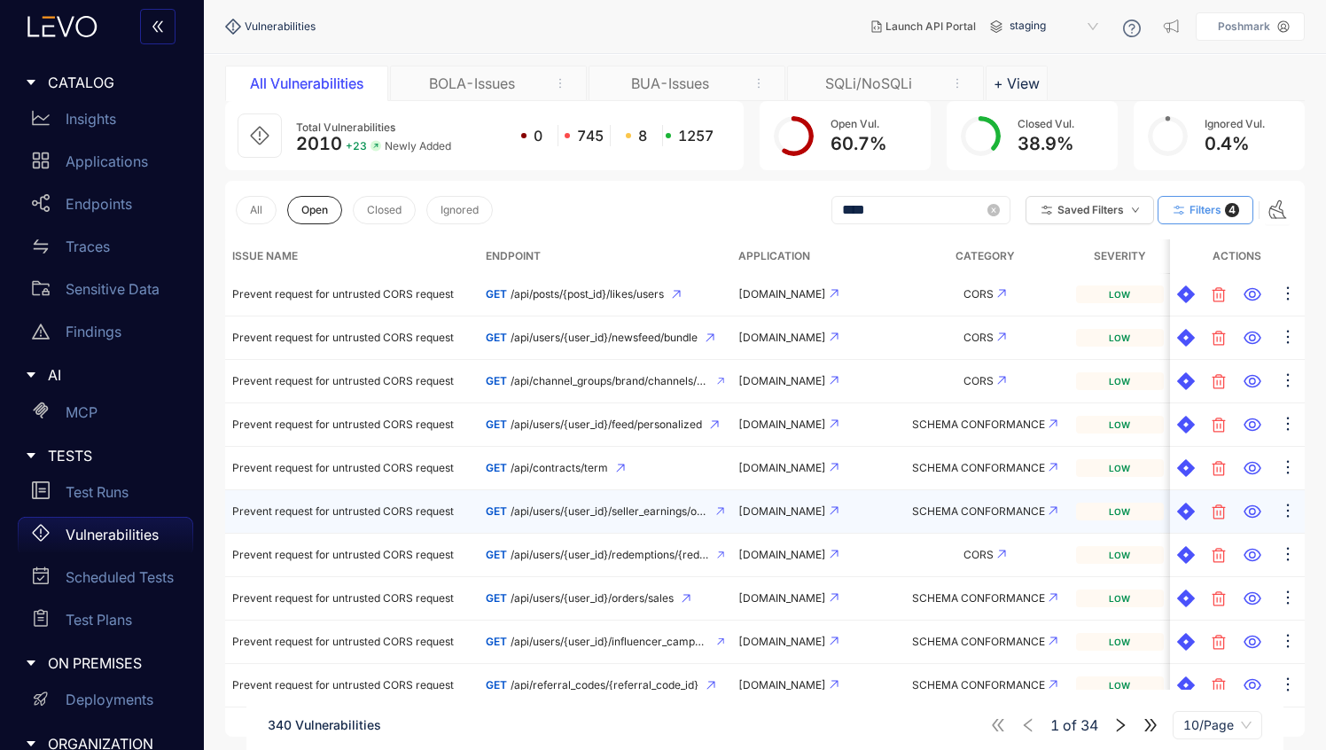
scroll to position [126, 0]
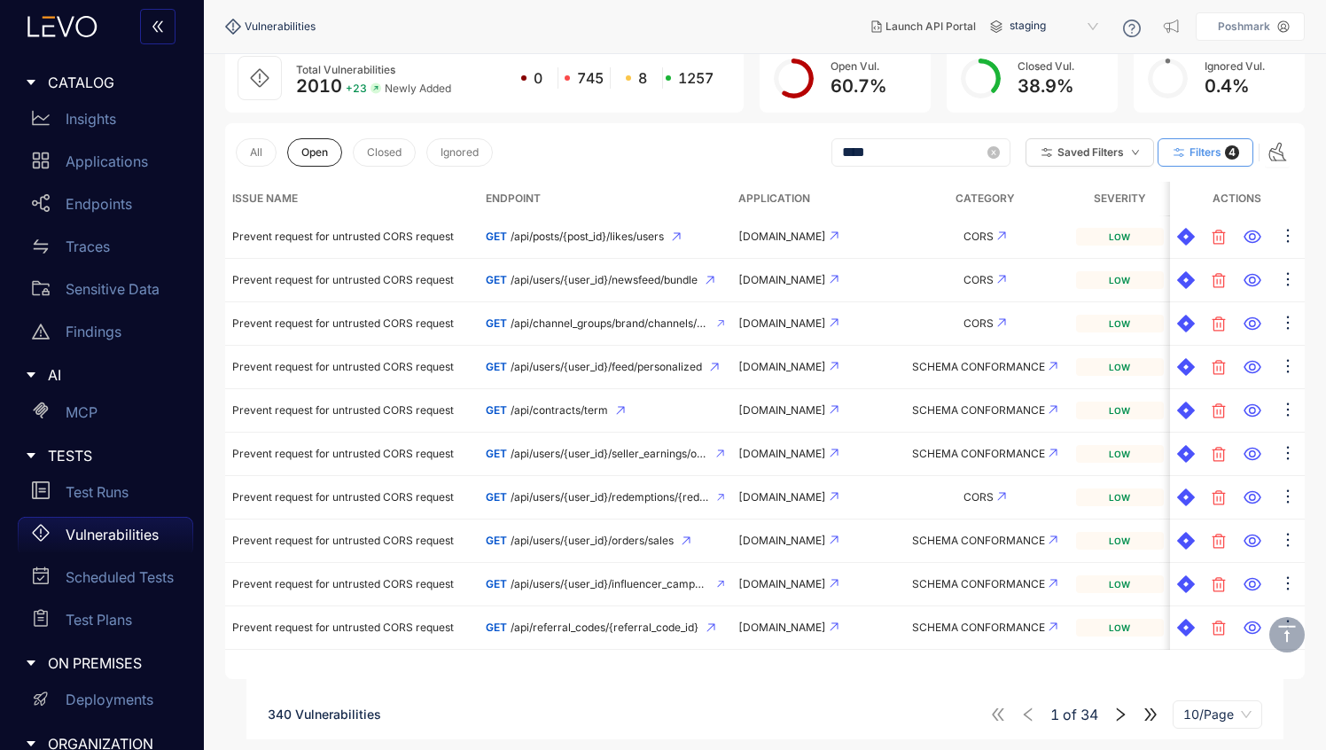
click at [1220, 719] on span "10/Page" at bounding box center [1218, 714] width 68 height 27
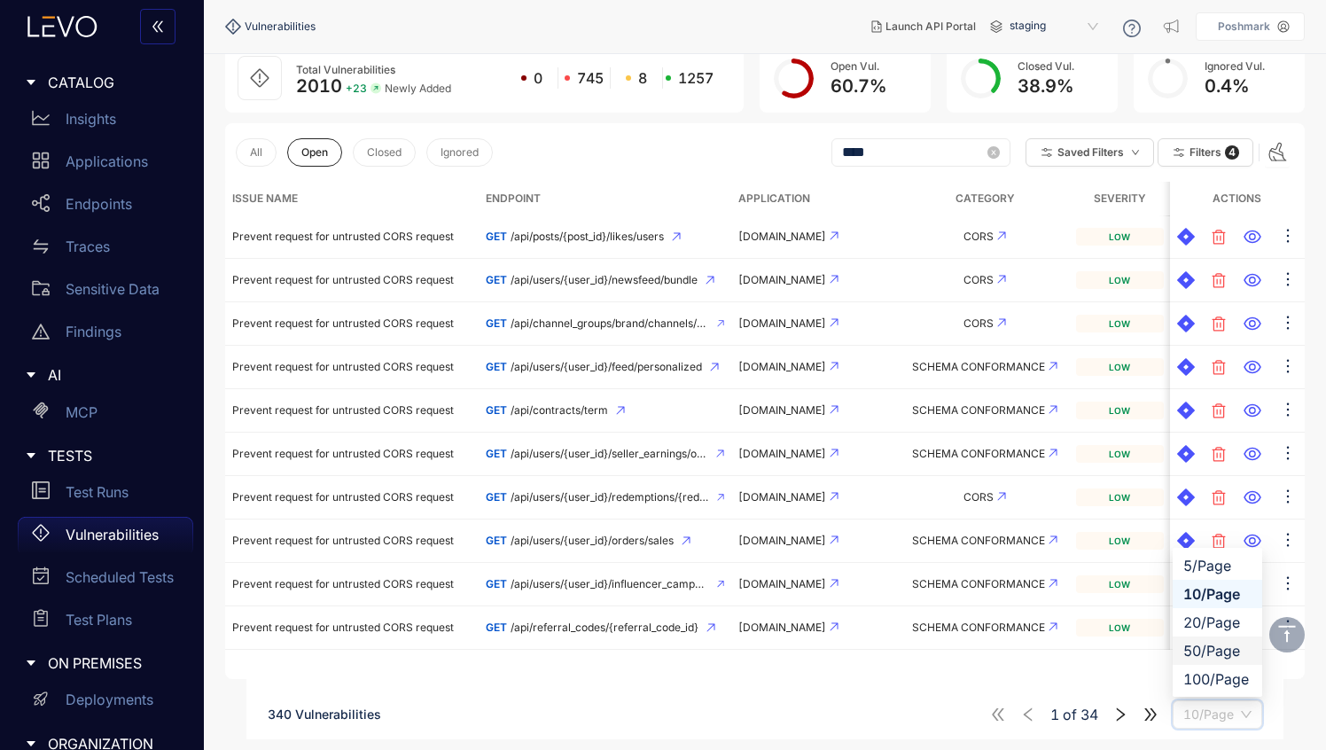
click at [1198, 650] on div "50/Page" at bounding box center [1218, 651] width 68 height 20
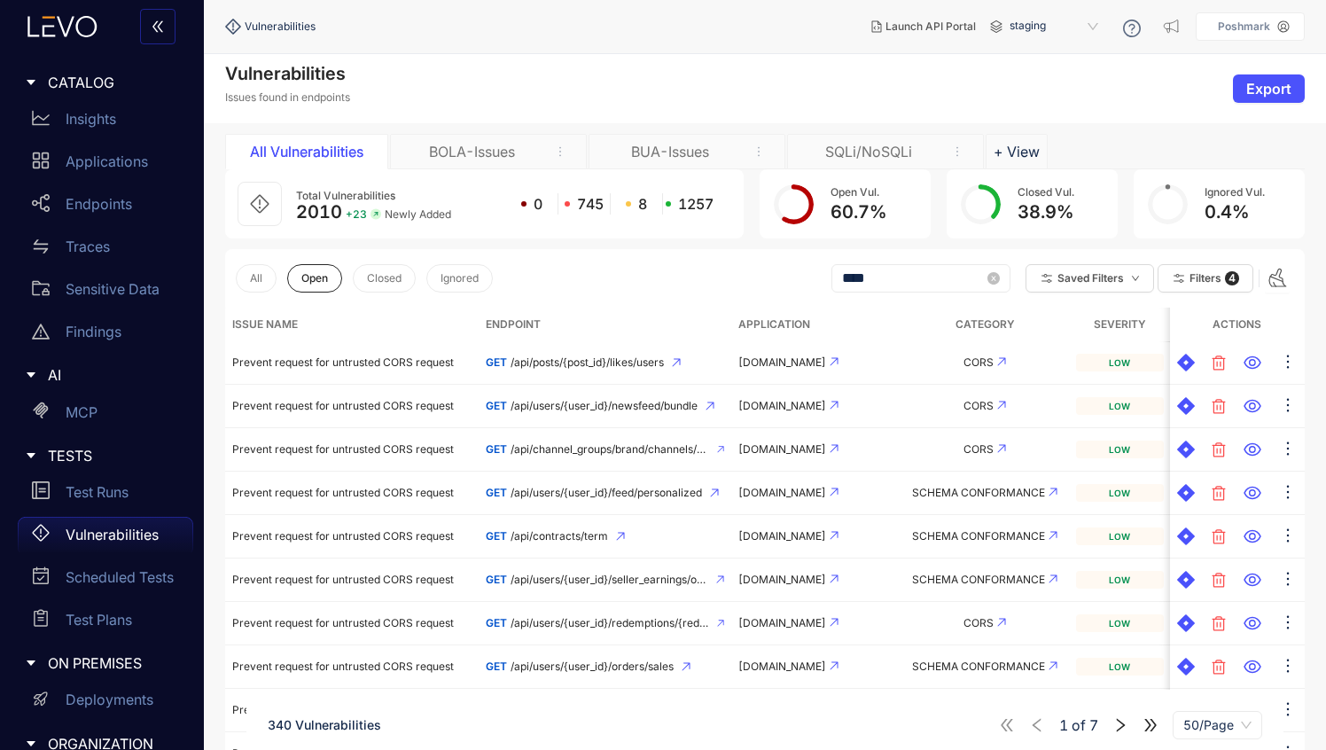
click at [989, 318] on th "Category" at bounding box center [985, 325] width 168 height 34
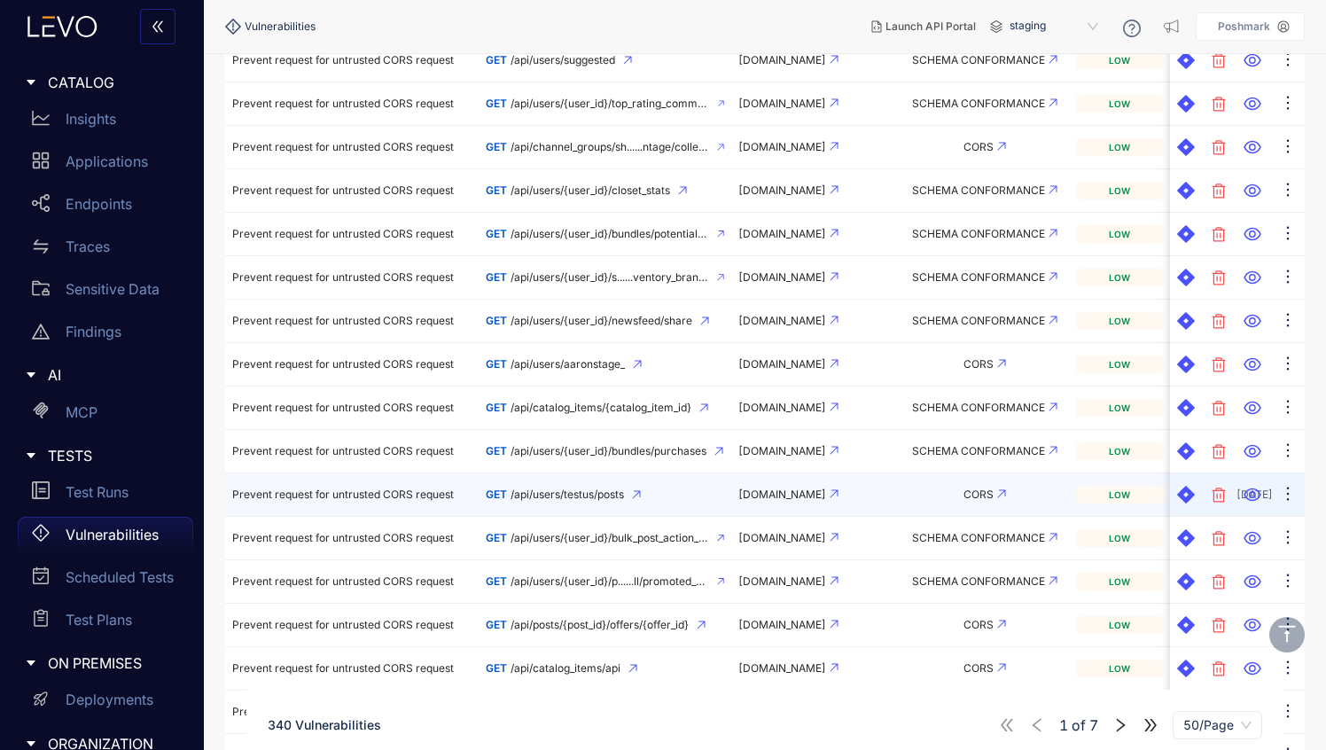
scroll to position [1395, 0]
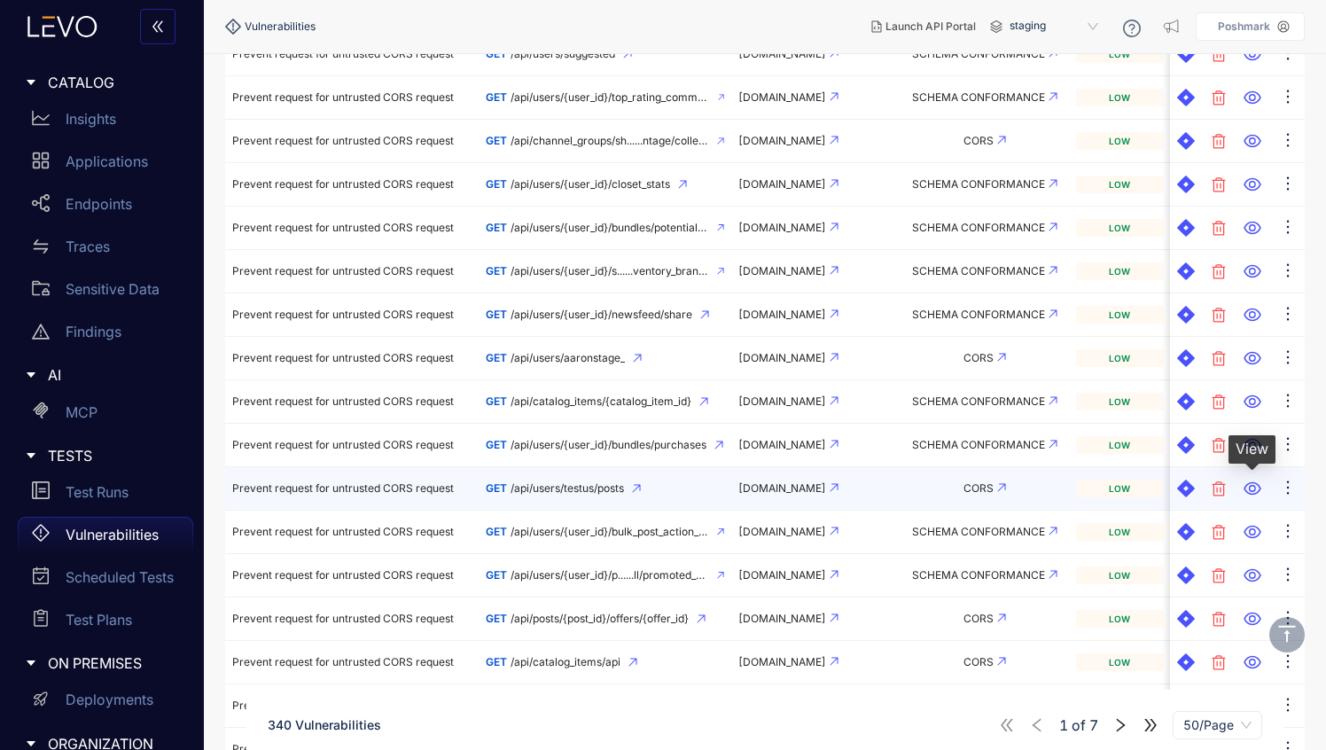
click at [1252, 482] on icon at bounding box center [1252, 488] width 17 height 13
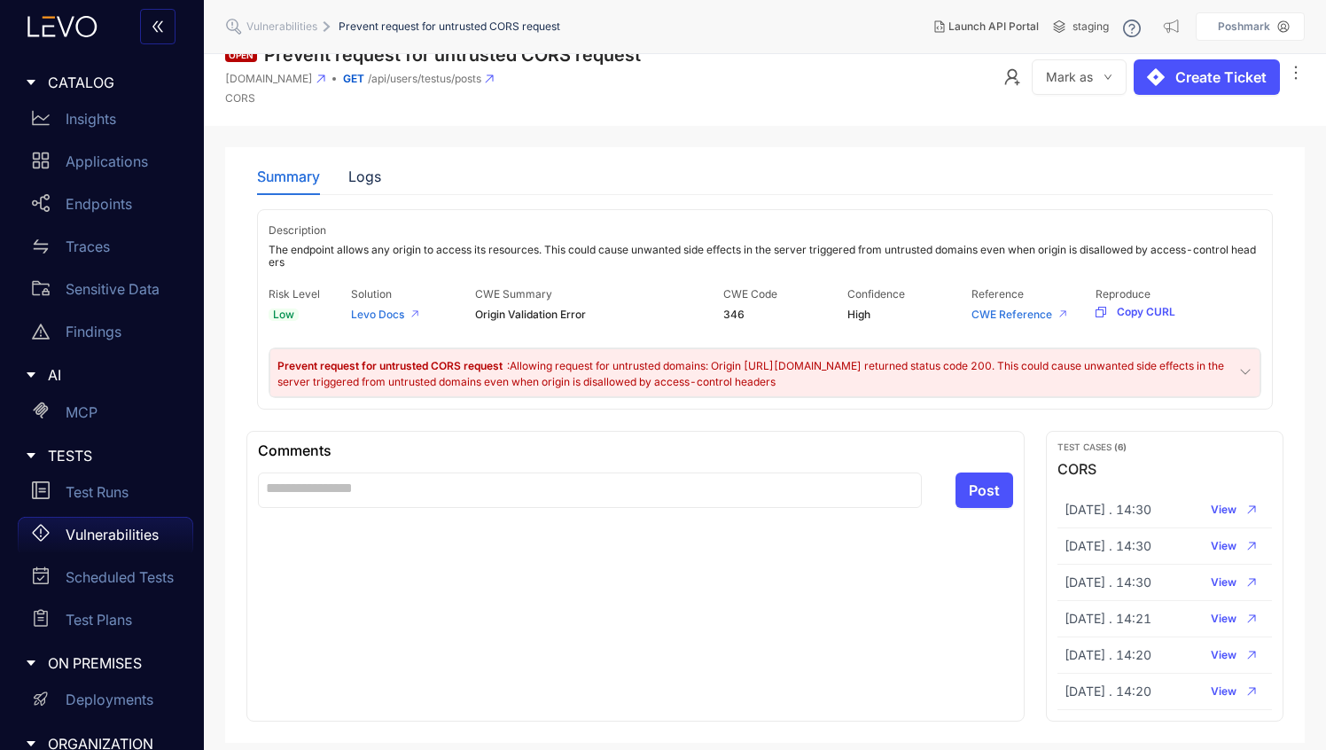
scroll to position [33, 0]
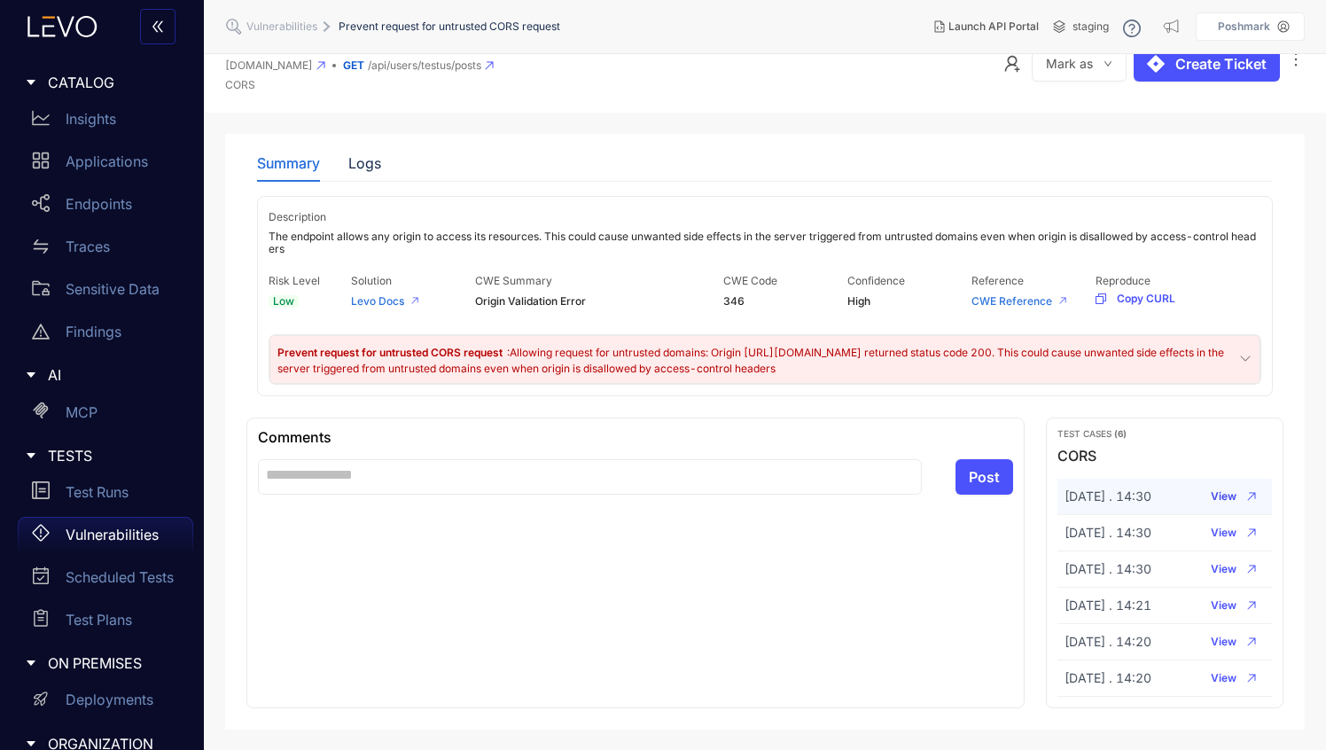
click at [1221, 494] on span "View" at bounding box center [1224, 496] width 26 height 12
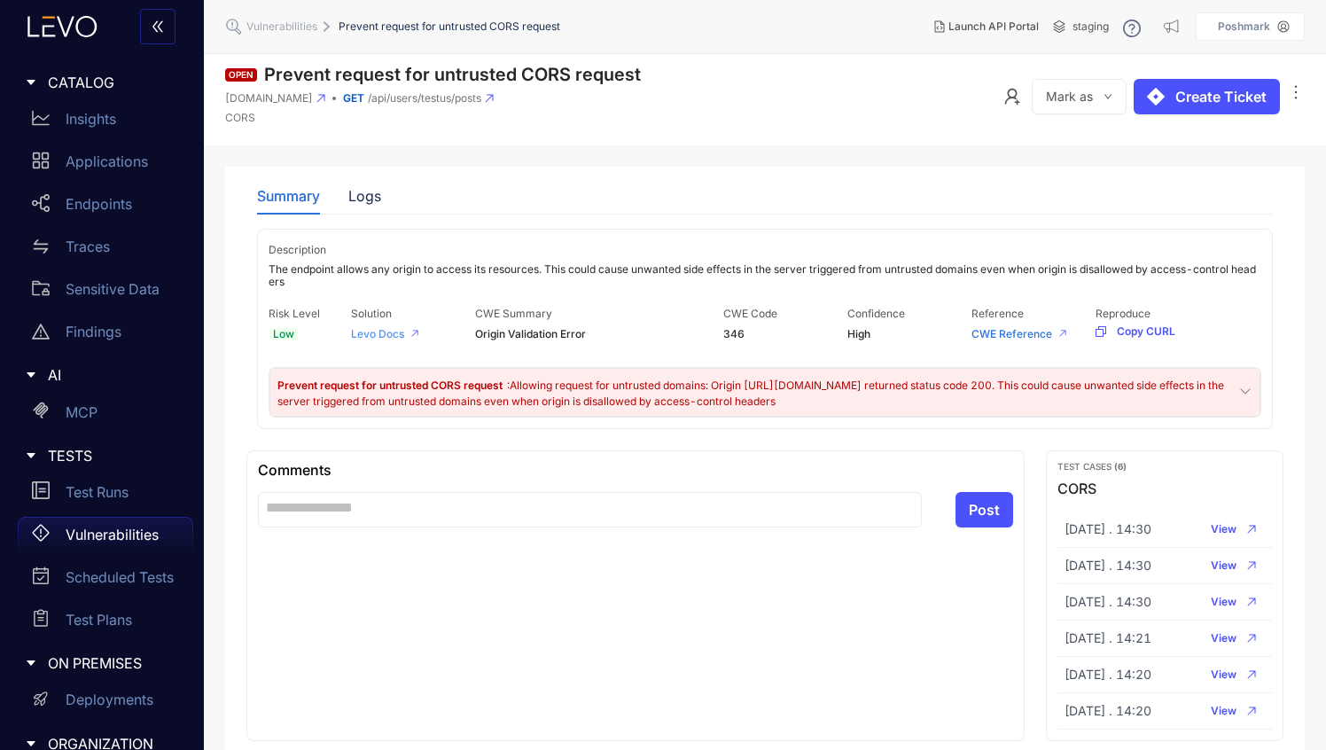
click at [361, 338] on link "Levo Docs" at bounding box center [377, 333] width 53 height 13
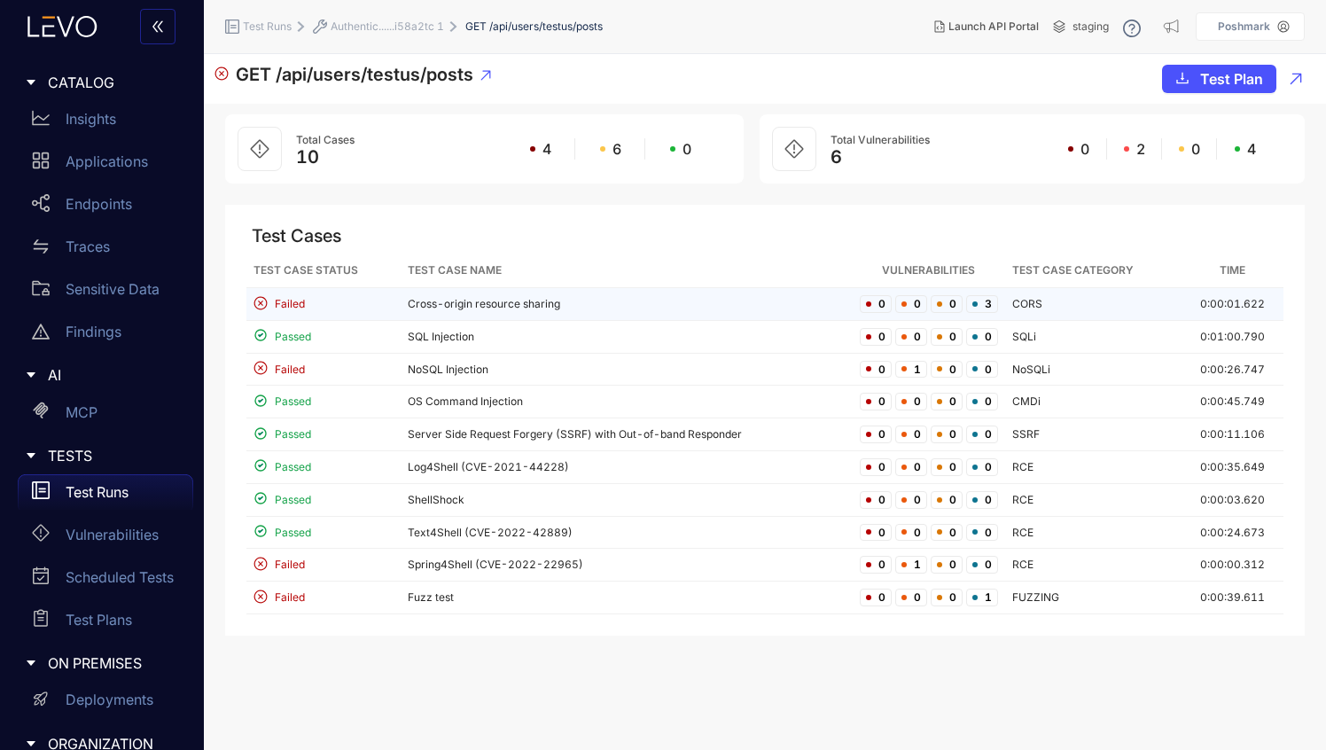
click at [512, 292] on td "Cross-origin resource sharing" at bounding box center [627, 304] width 452 height 33
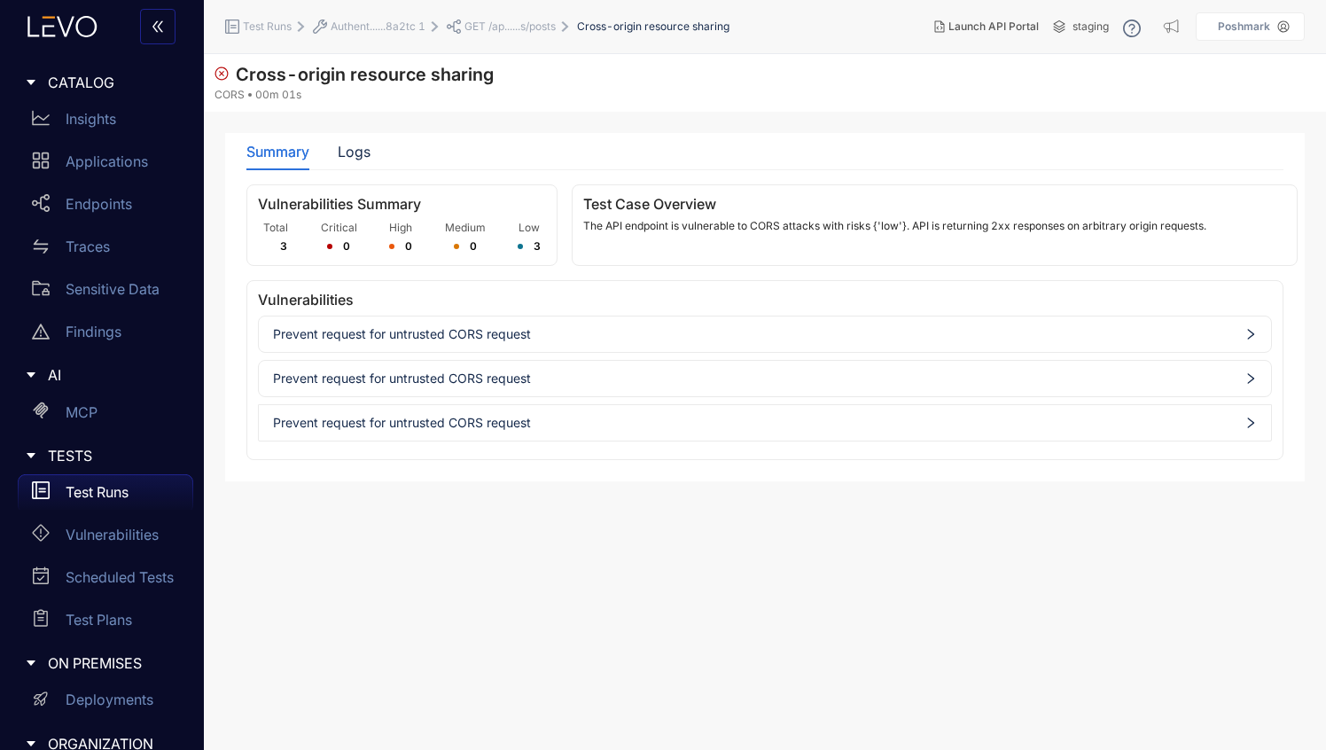
click at [592, 347] on div "Prevent request for untrusted CORS request" at bounding box center [765, 334] width 1013 height 28
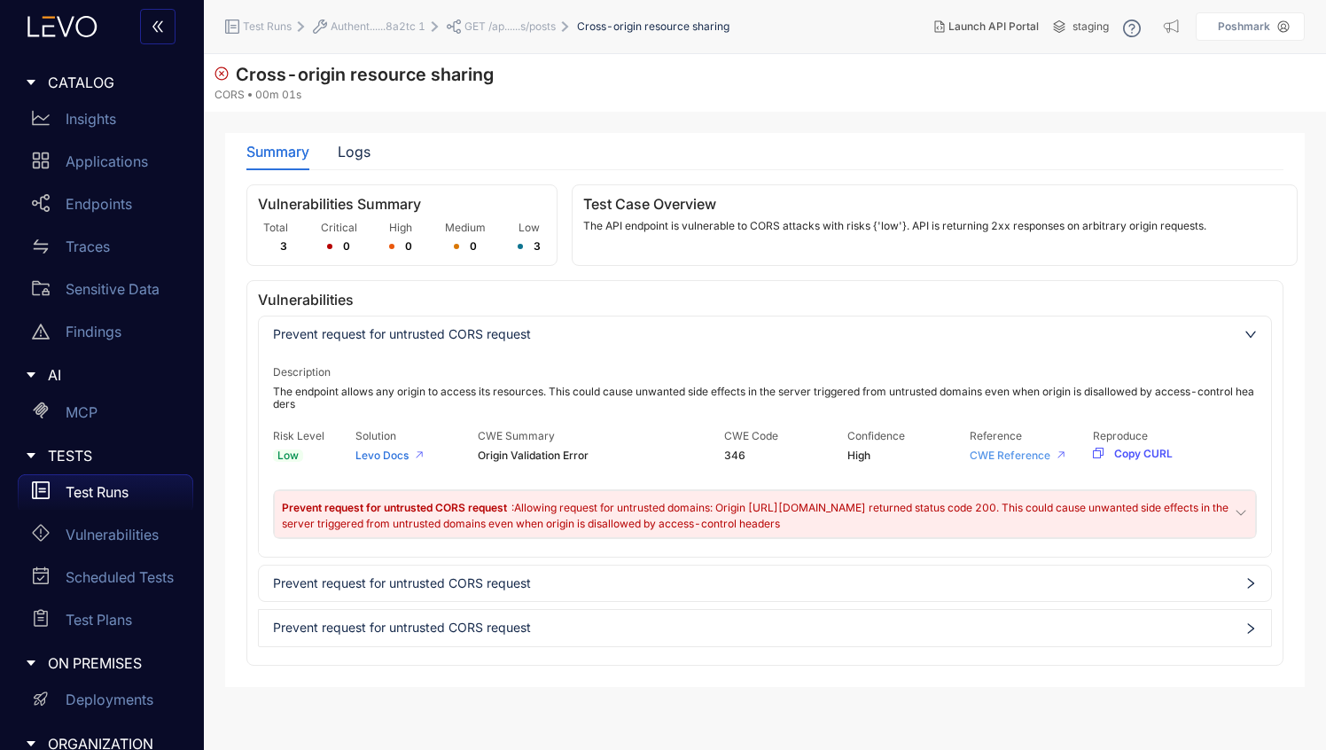
click at [1021, 454] on link "CWE Reference" at bounding box center [1010, 455] width 81 height 13
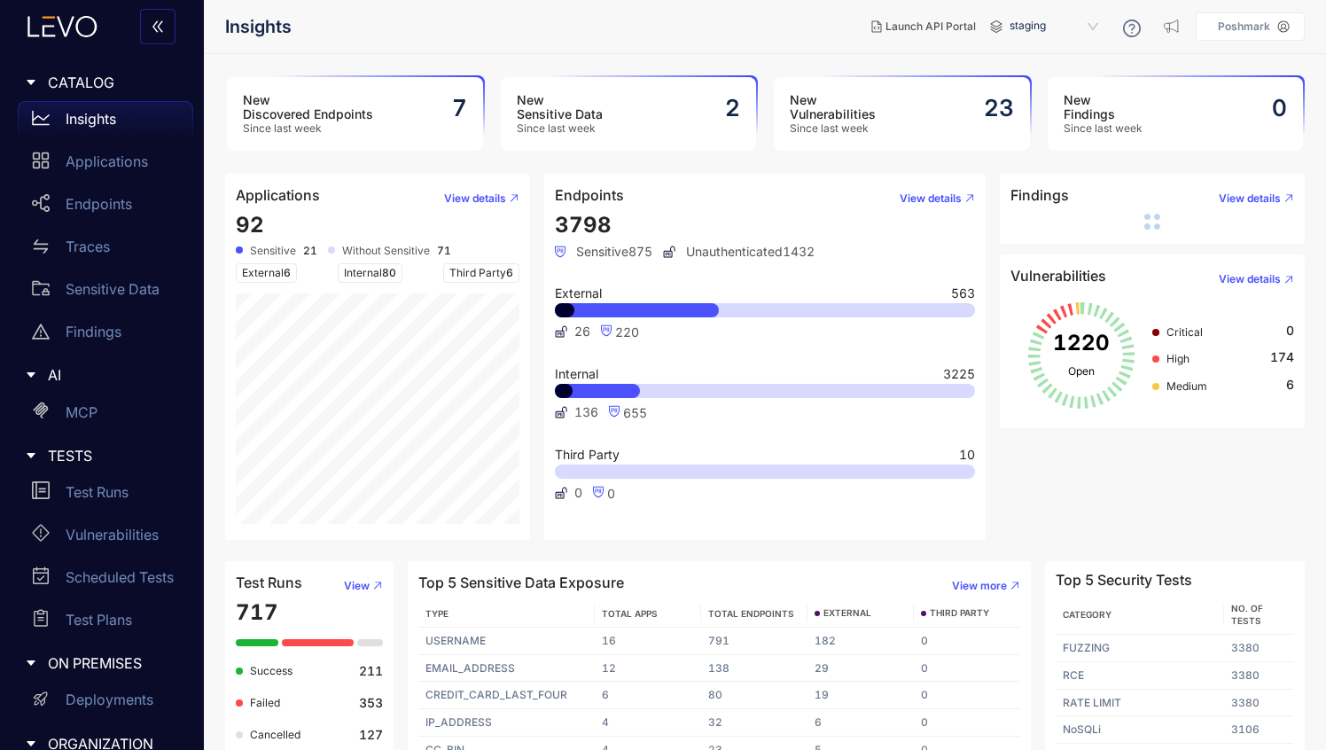
scroll to position [32, 0]
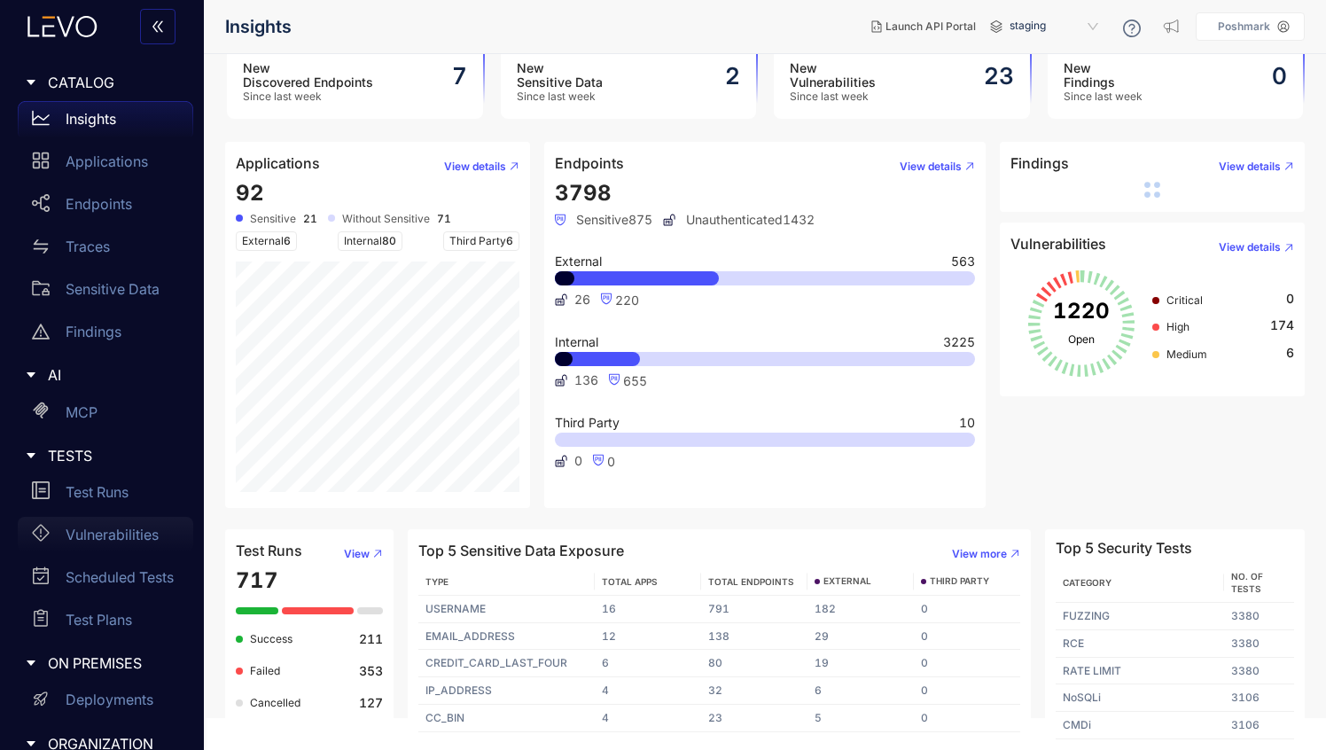
click at [99, 537] on p "Vulnerabilities" at bounding box center [112, 535] width 93 height 16
